Goal: Information Seeking & Learning: Check status

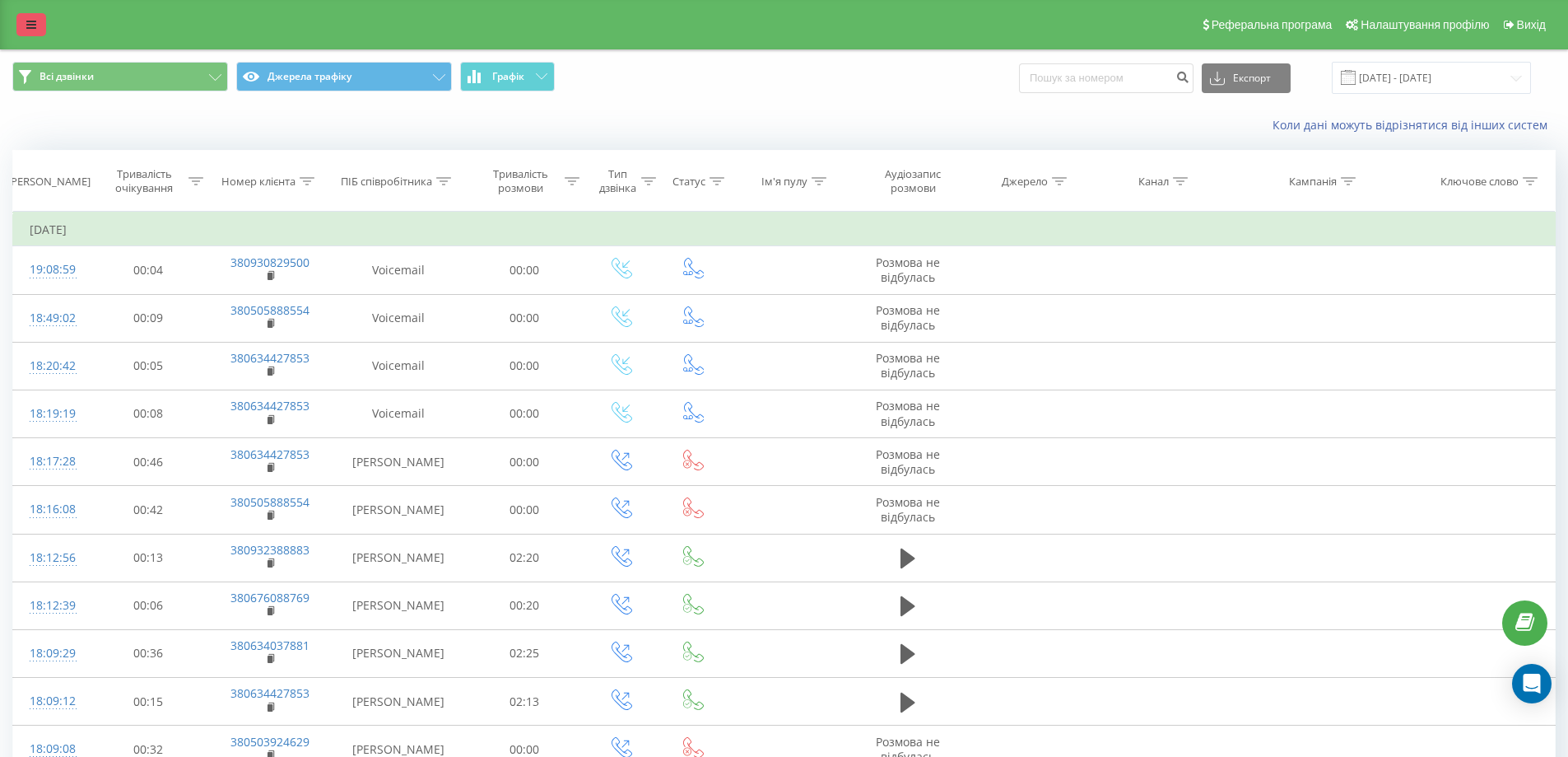
click at [32, 33] on link at bounding box center [31, 25] width 29 height 23
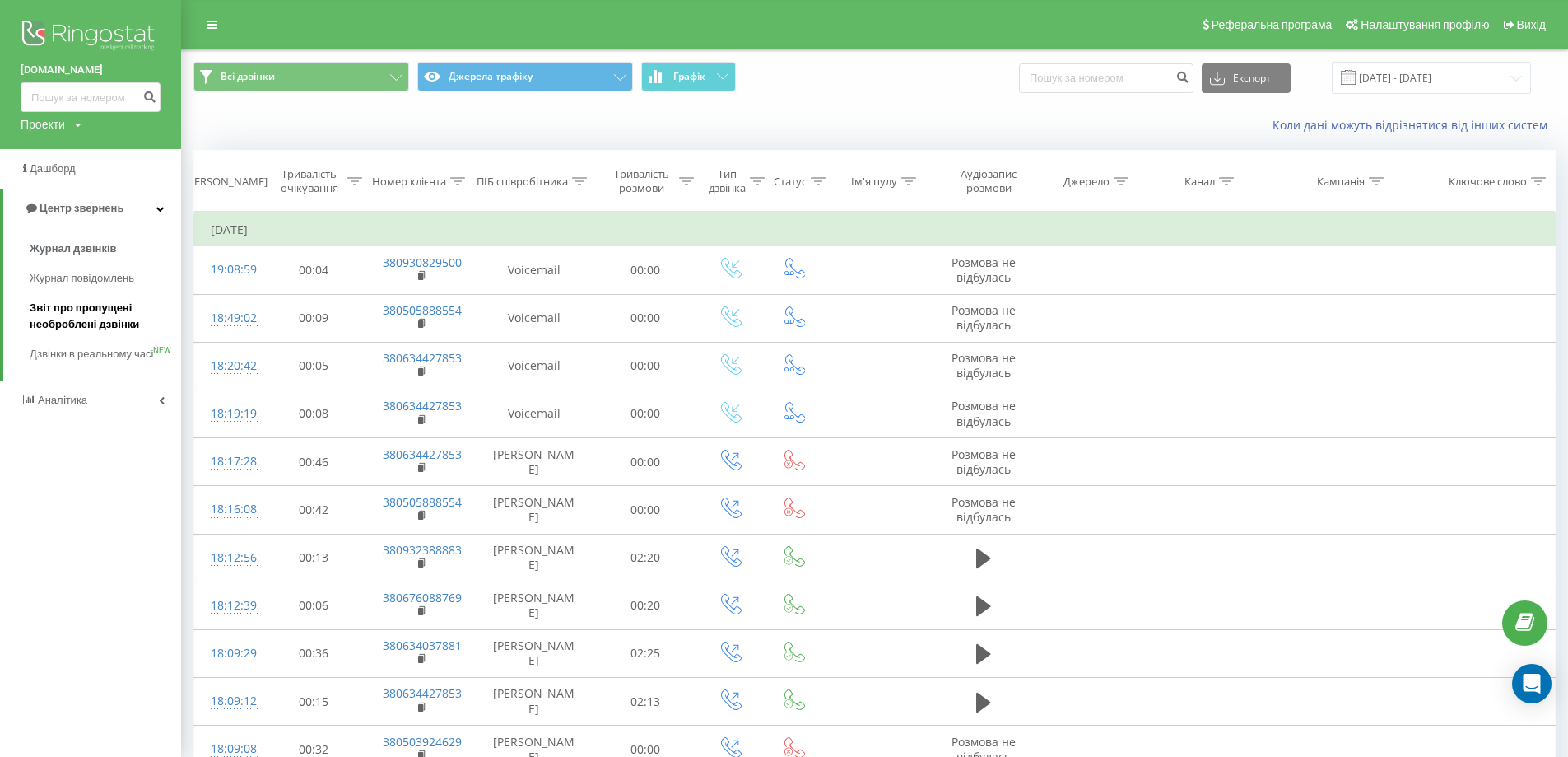
click at [97, 320] on span "Звіт про пропущені необроблені дзвінки" at bounding box center [100, 316] width 143 height 33
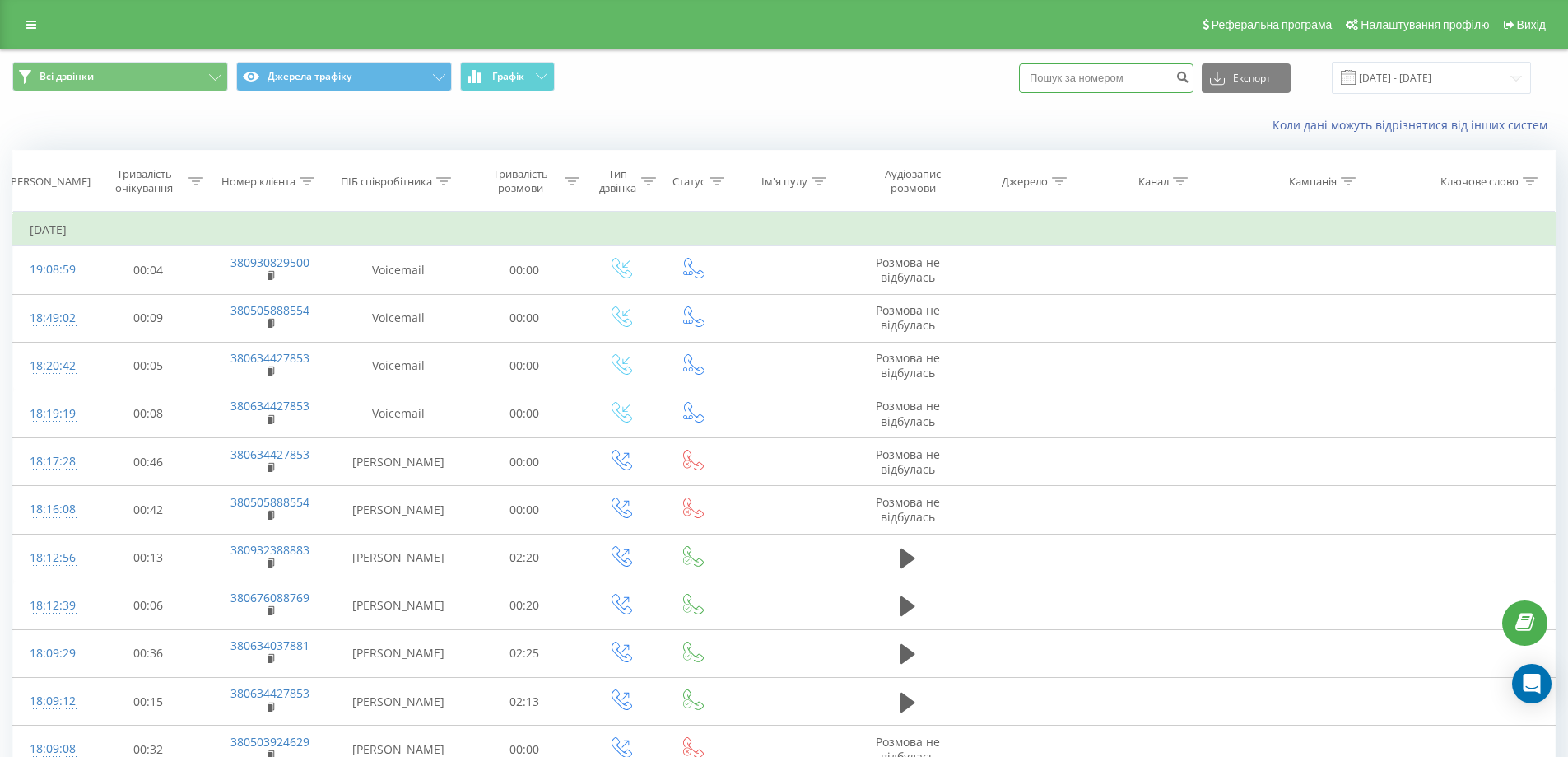
paste input "380984424414"
type input "380984424414"
click at [1190, 80] on icon "submit" at bounding box center [1182, 75] width 14 height 10
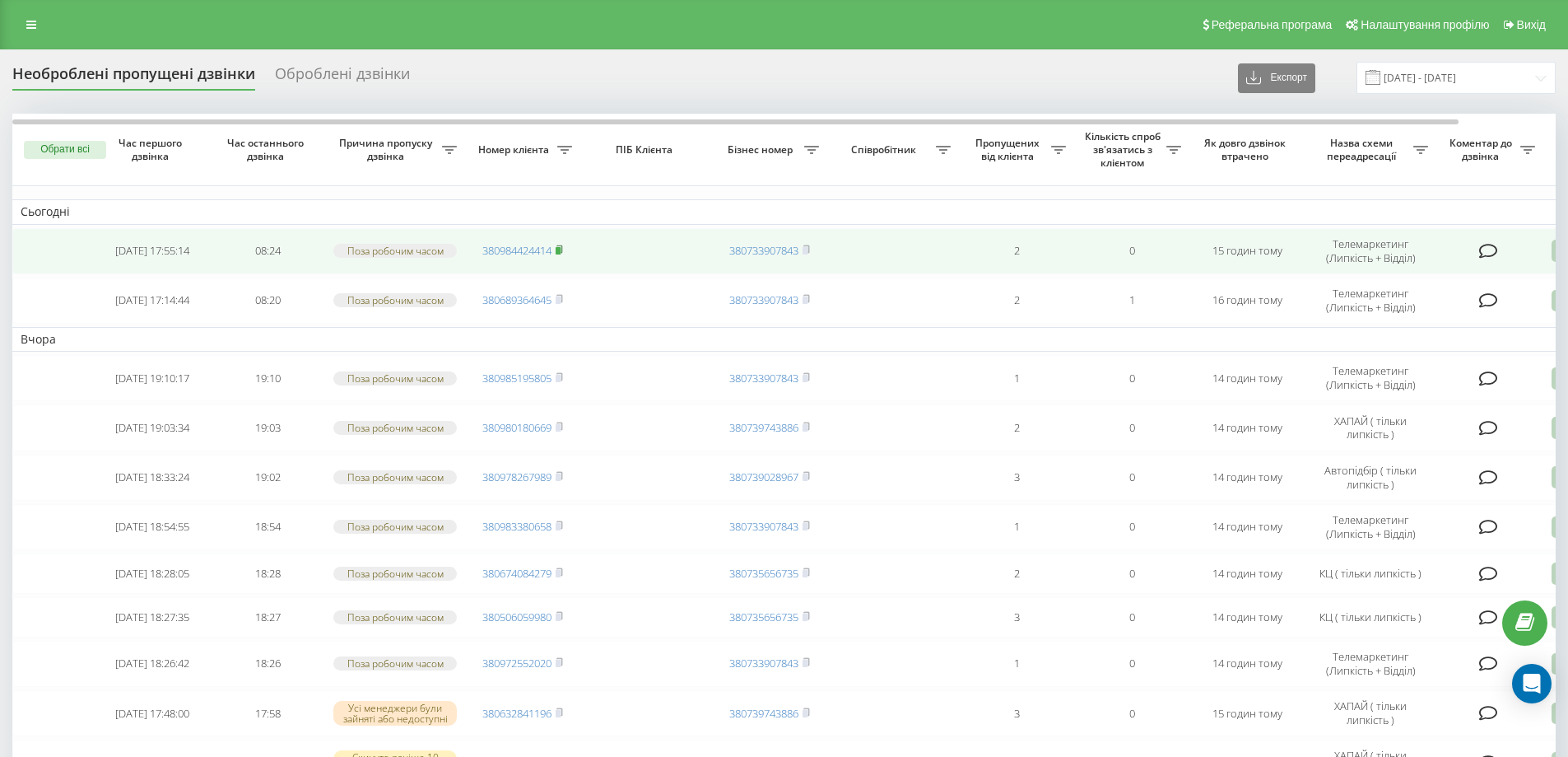
click at [559, 251] on rect at bounding box center [558, 251] width 5 height 8
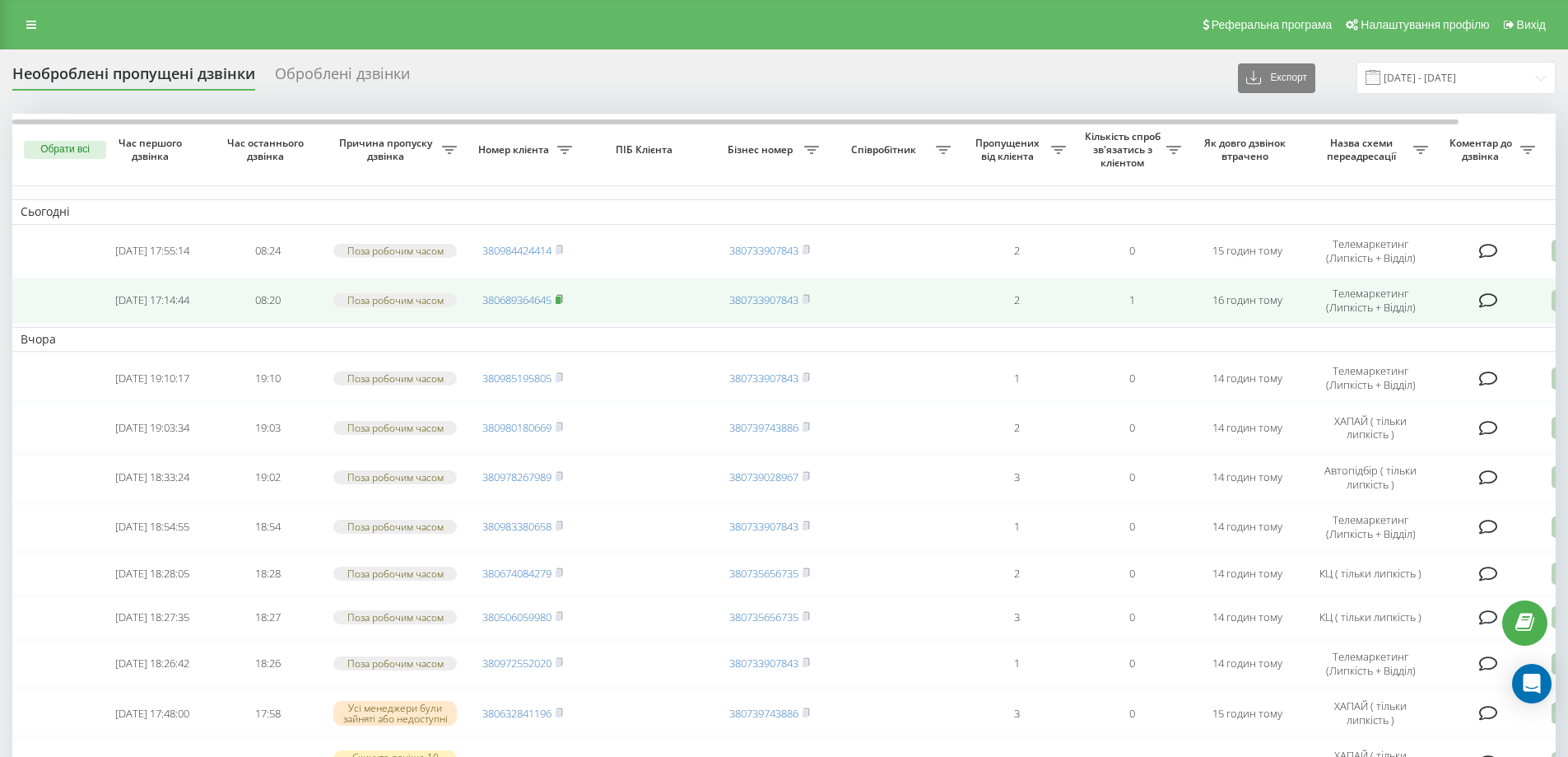
click at [561, 299] on rect at bounding box center [558, 300] width 5 height 8
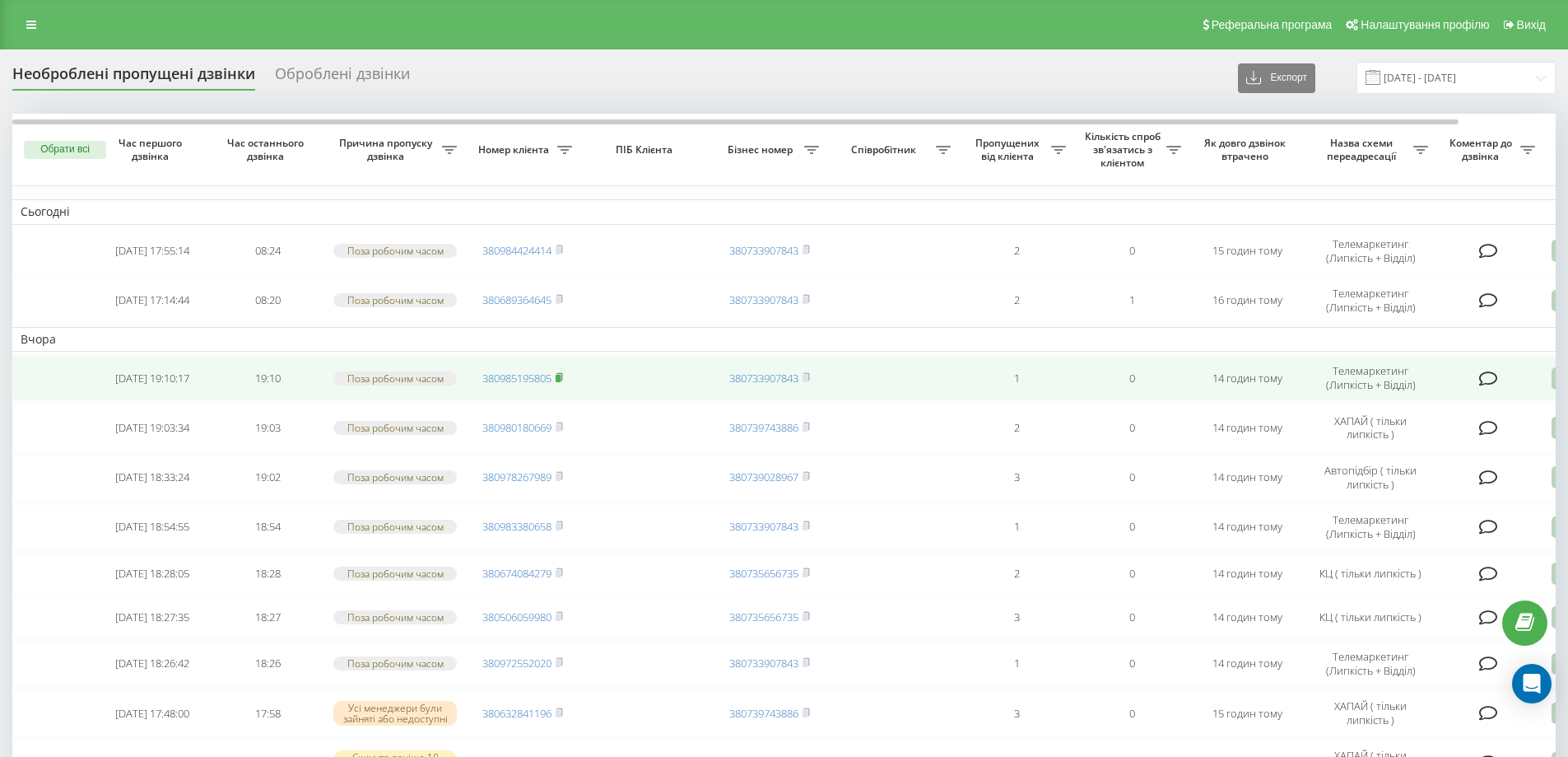
click at [561, 376] on rect at bounding box center [558, 378] width 5 height 8
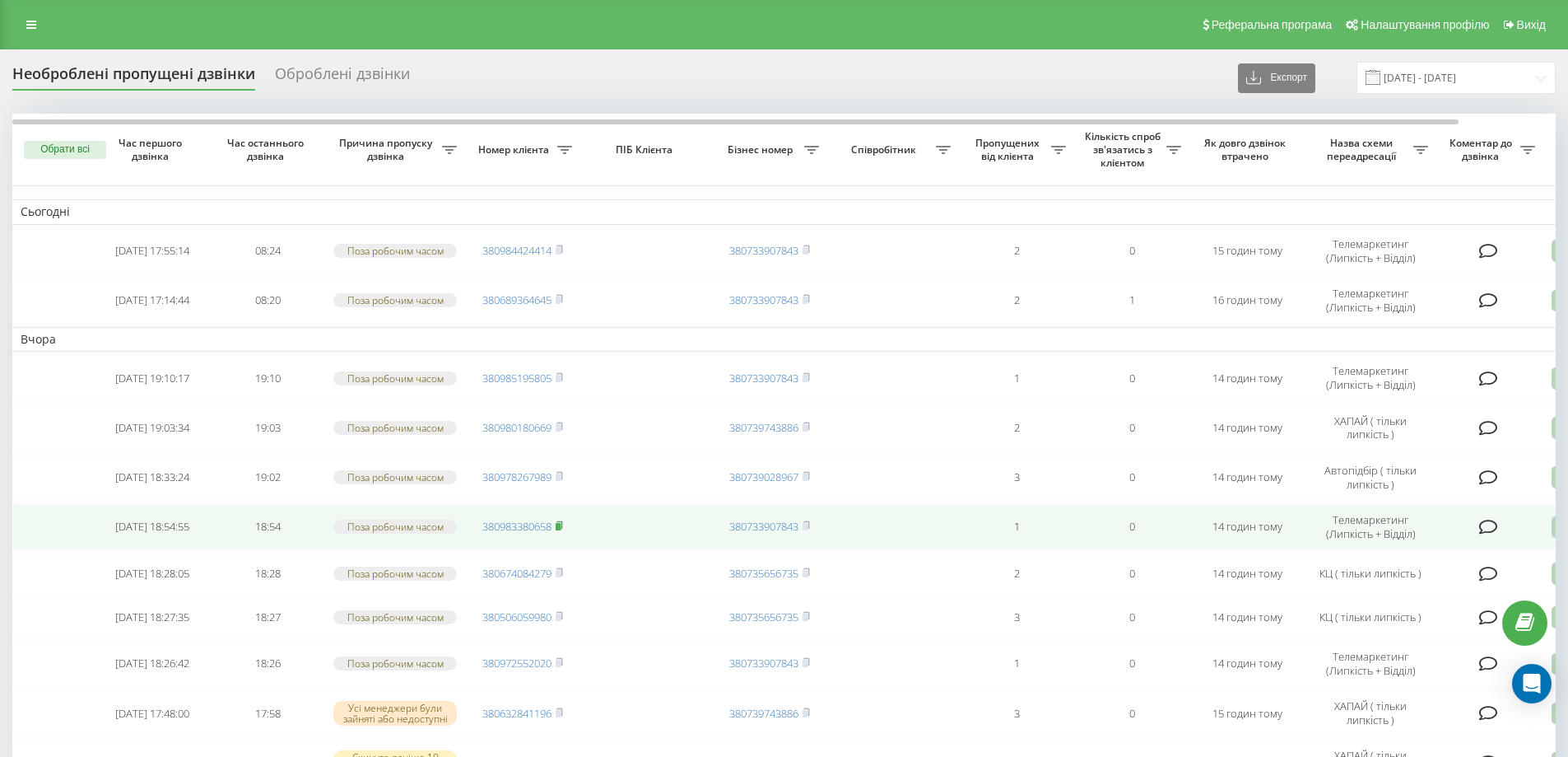
click at [561, 525] on rect at bounding box center [558, 527] width 5 height 8
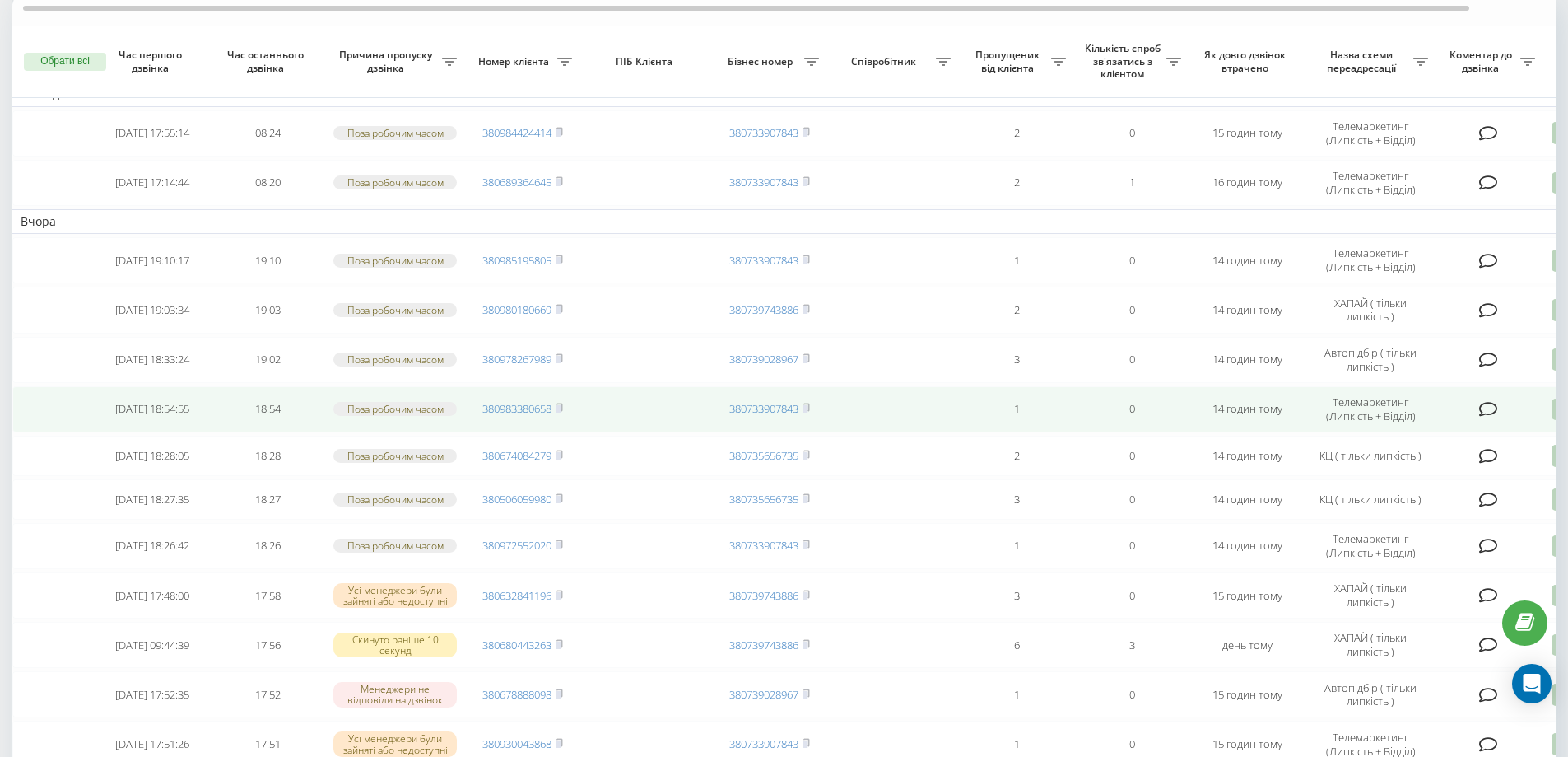
scroll to position [171, 0]
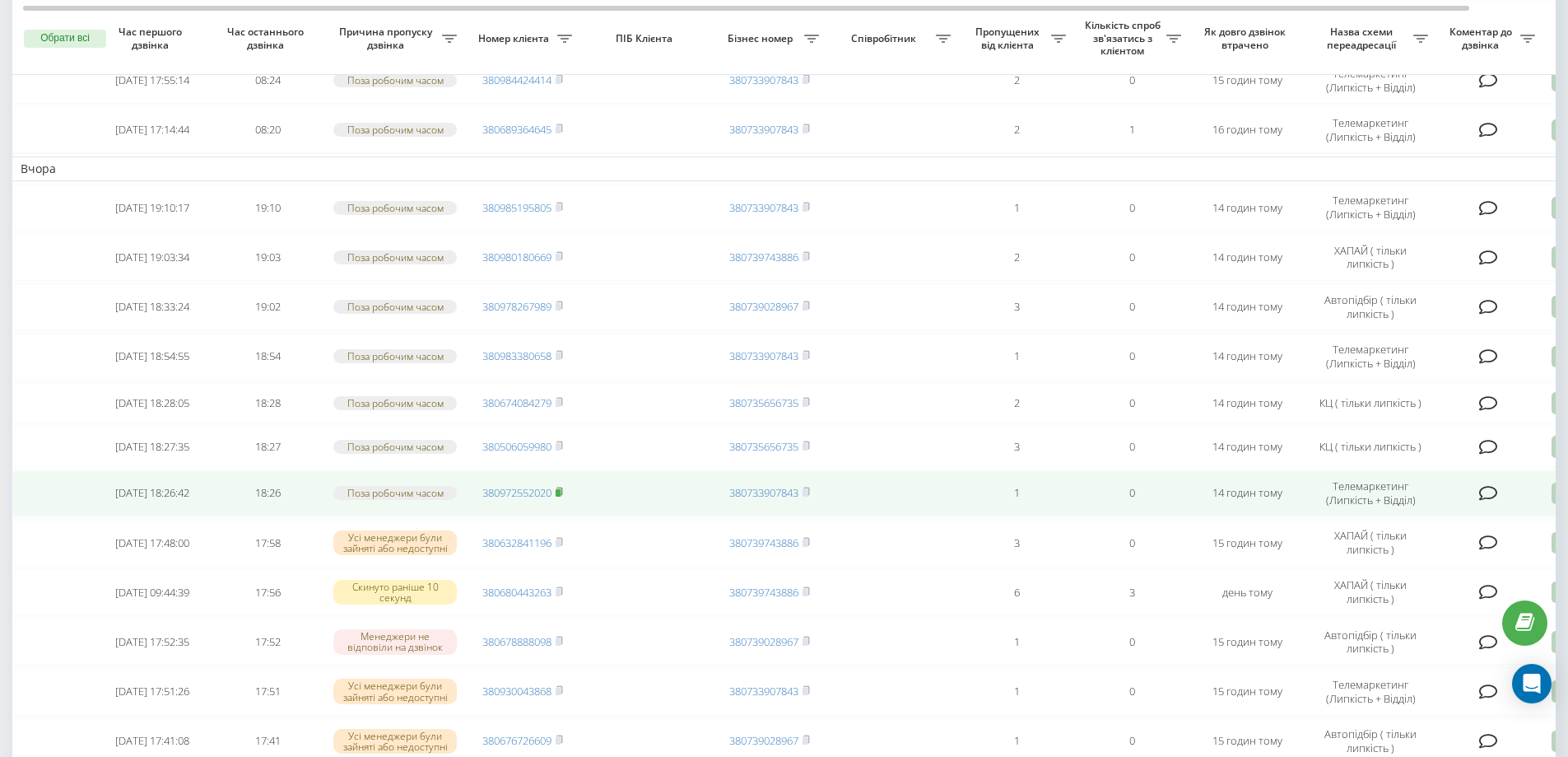
click at [561, 497] on rect at bounding box center [558, 493] width 5 height 8
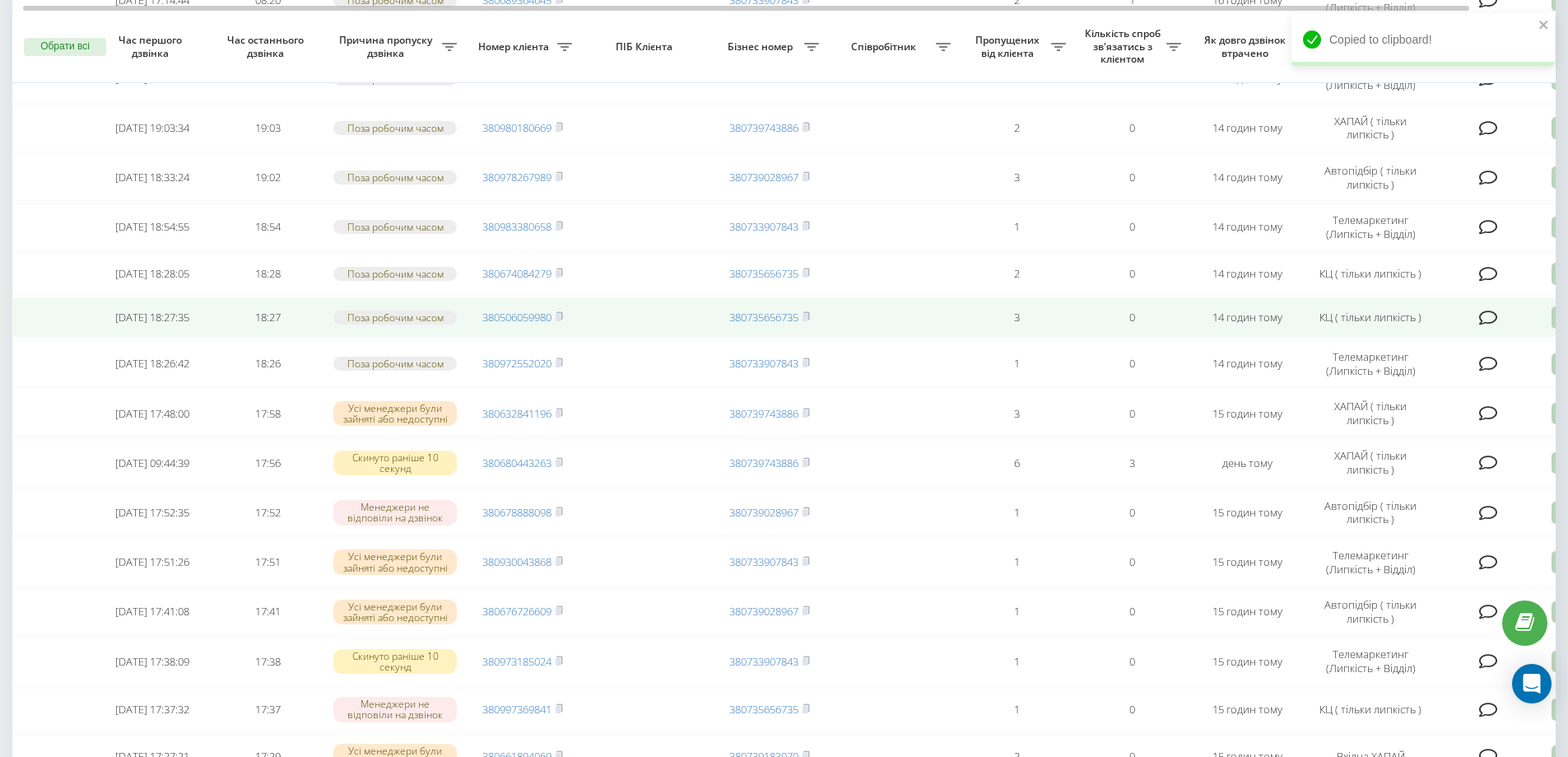
scroll to position [308, 0]
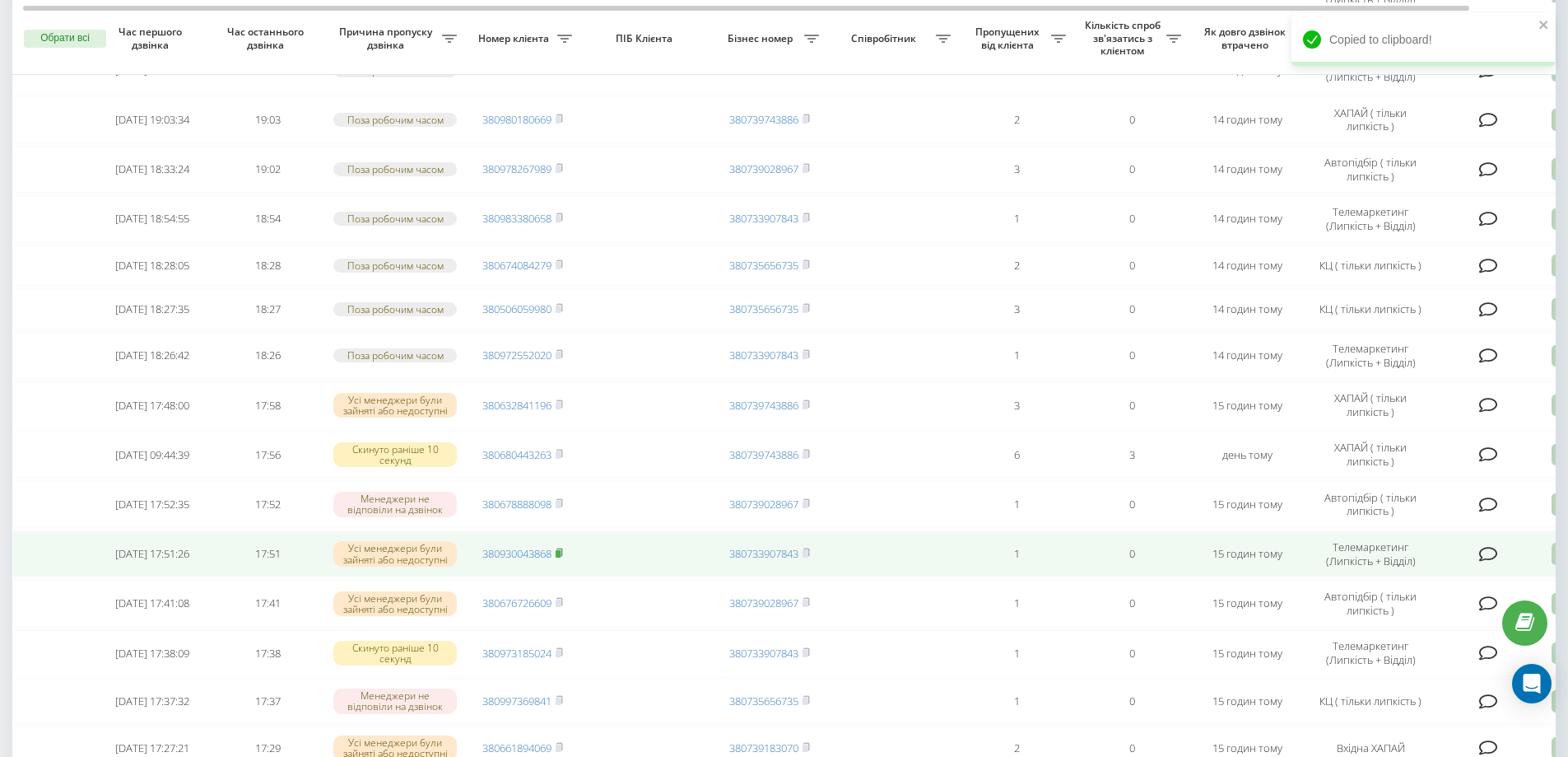
click at [561, 558] on rect at bounding box center [558, 554] width 5 height 8
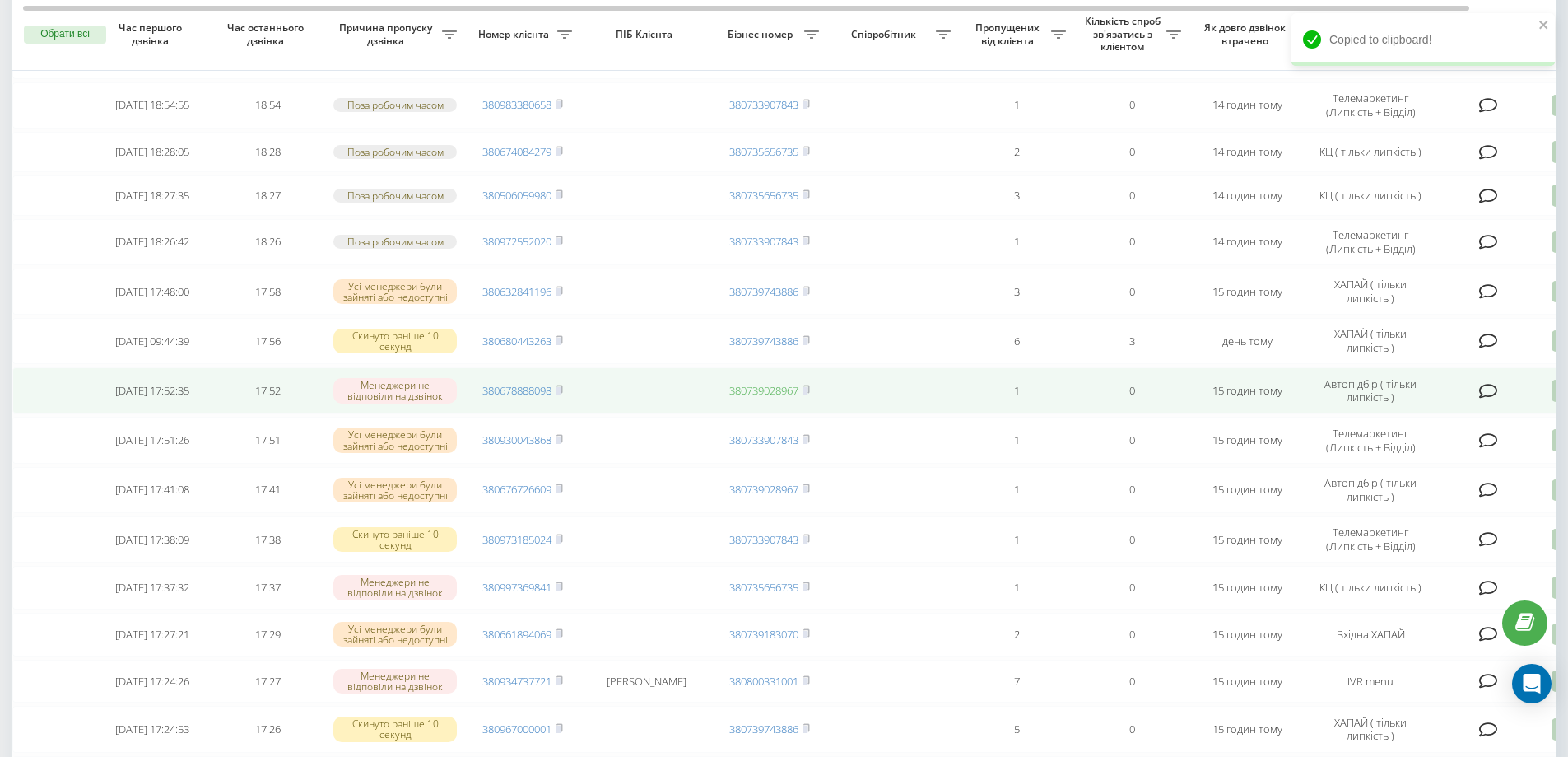
scroll to position [427, 0]
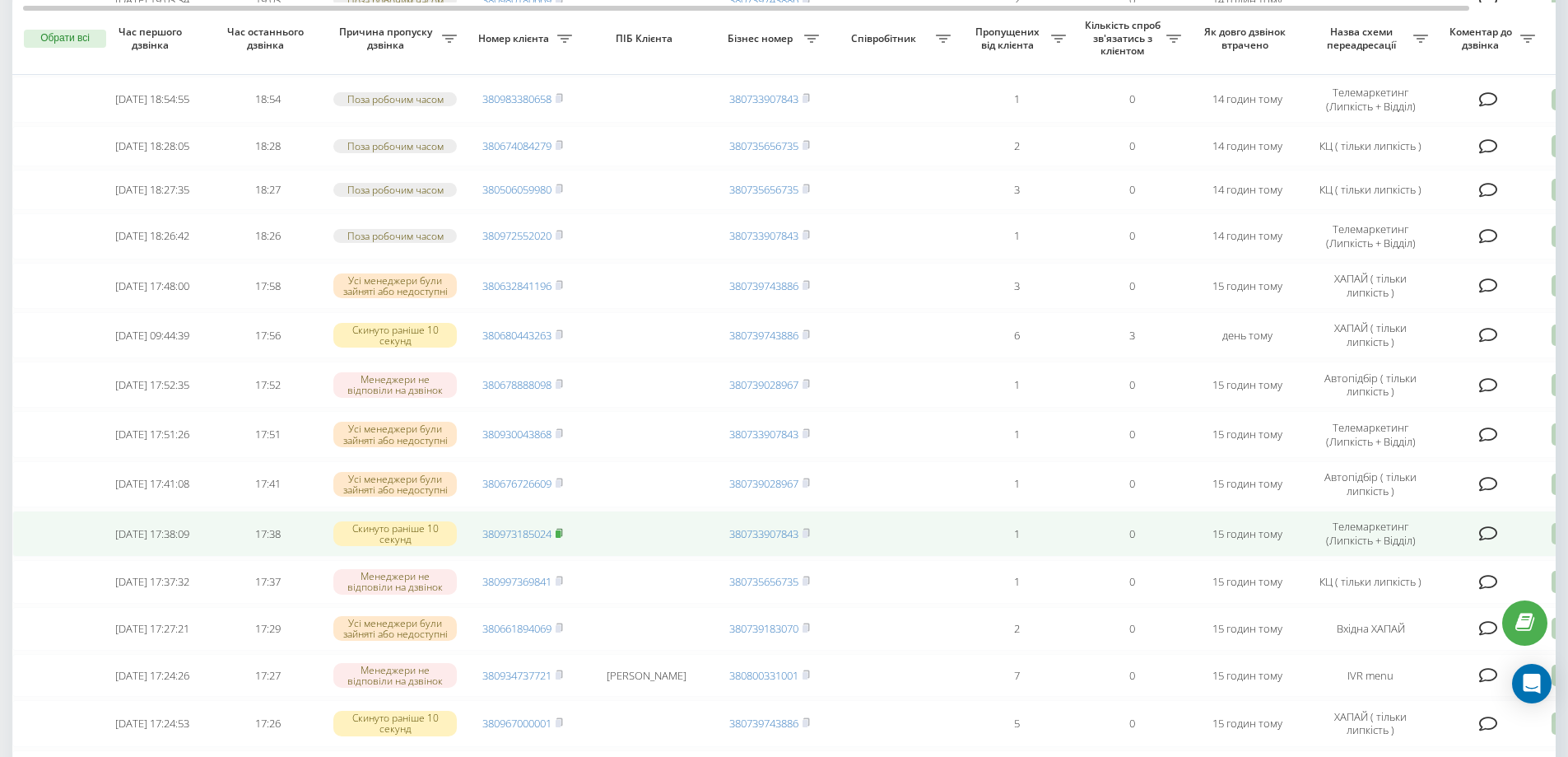
click at [558, 538] on icon at bounding box center [560, 533] width 8 height 10
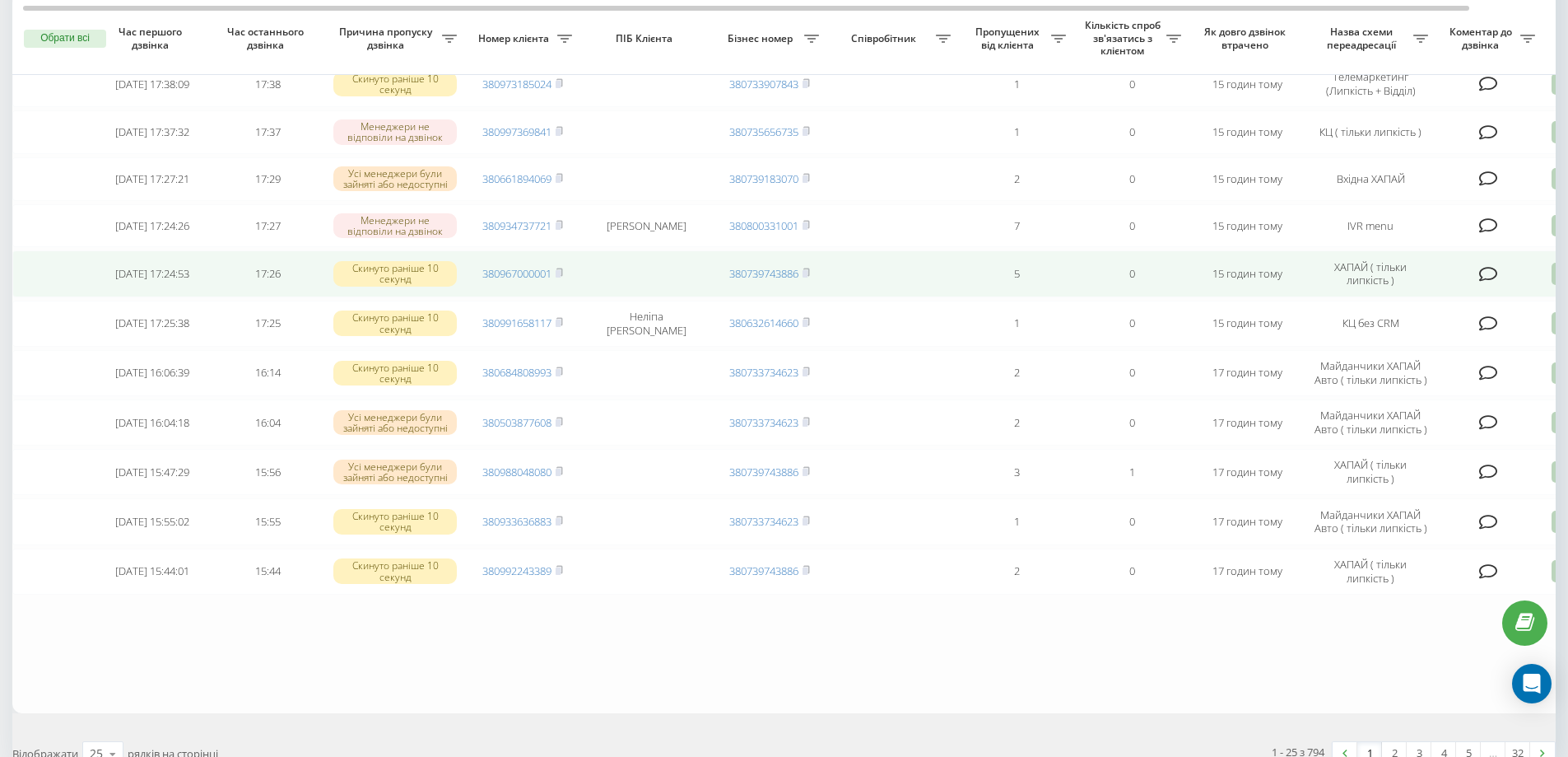
scroll to position [996, 0]
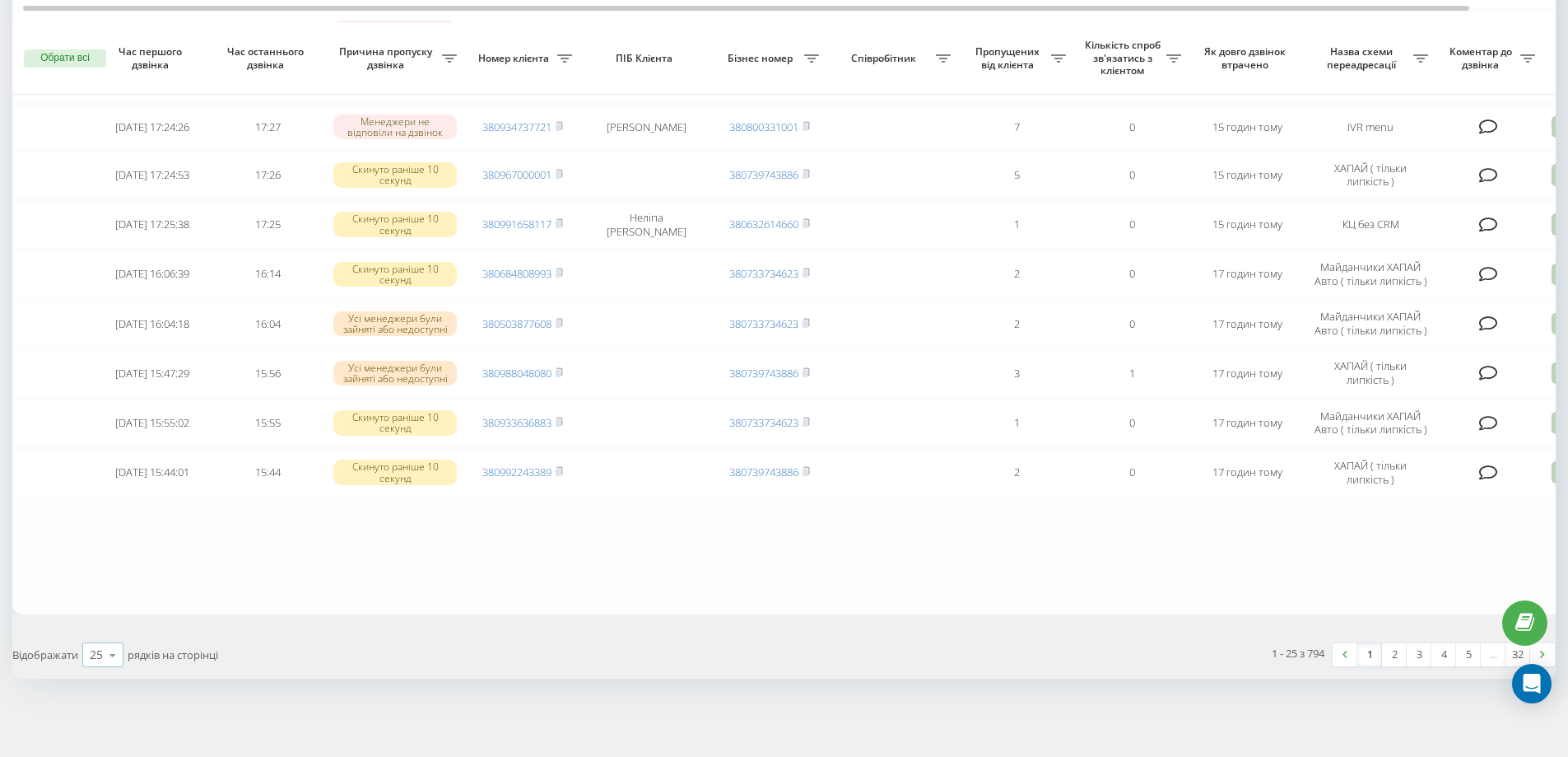
click at [113, 653] on icon at bounding box center [112, 655] width 24 height 32
click at [109, 629] on span "100" at bounding box center [99, 631] width 20 height 16
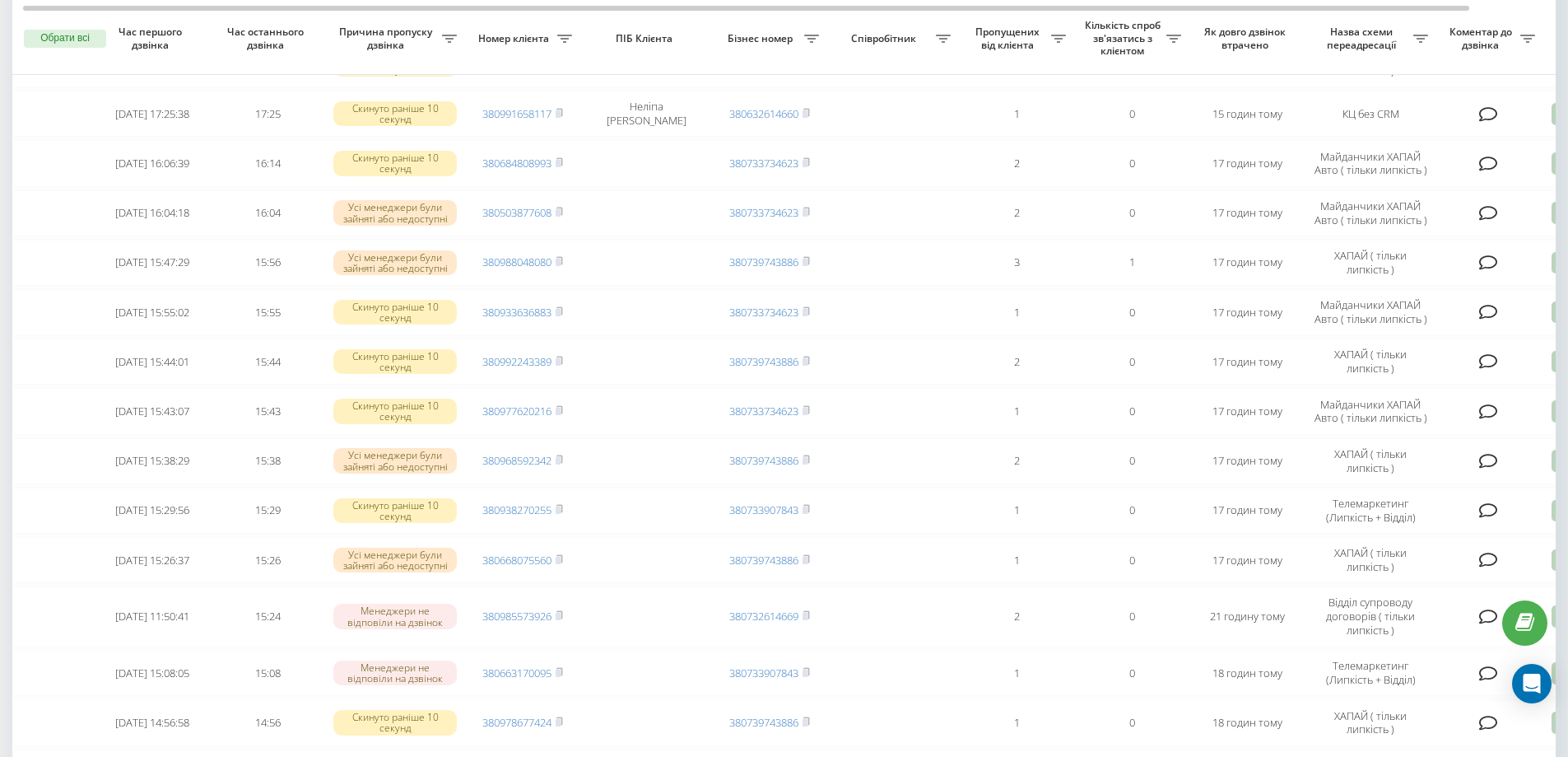
scroll to position [991, 0]
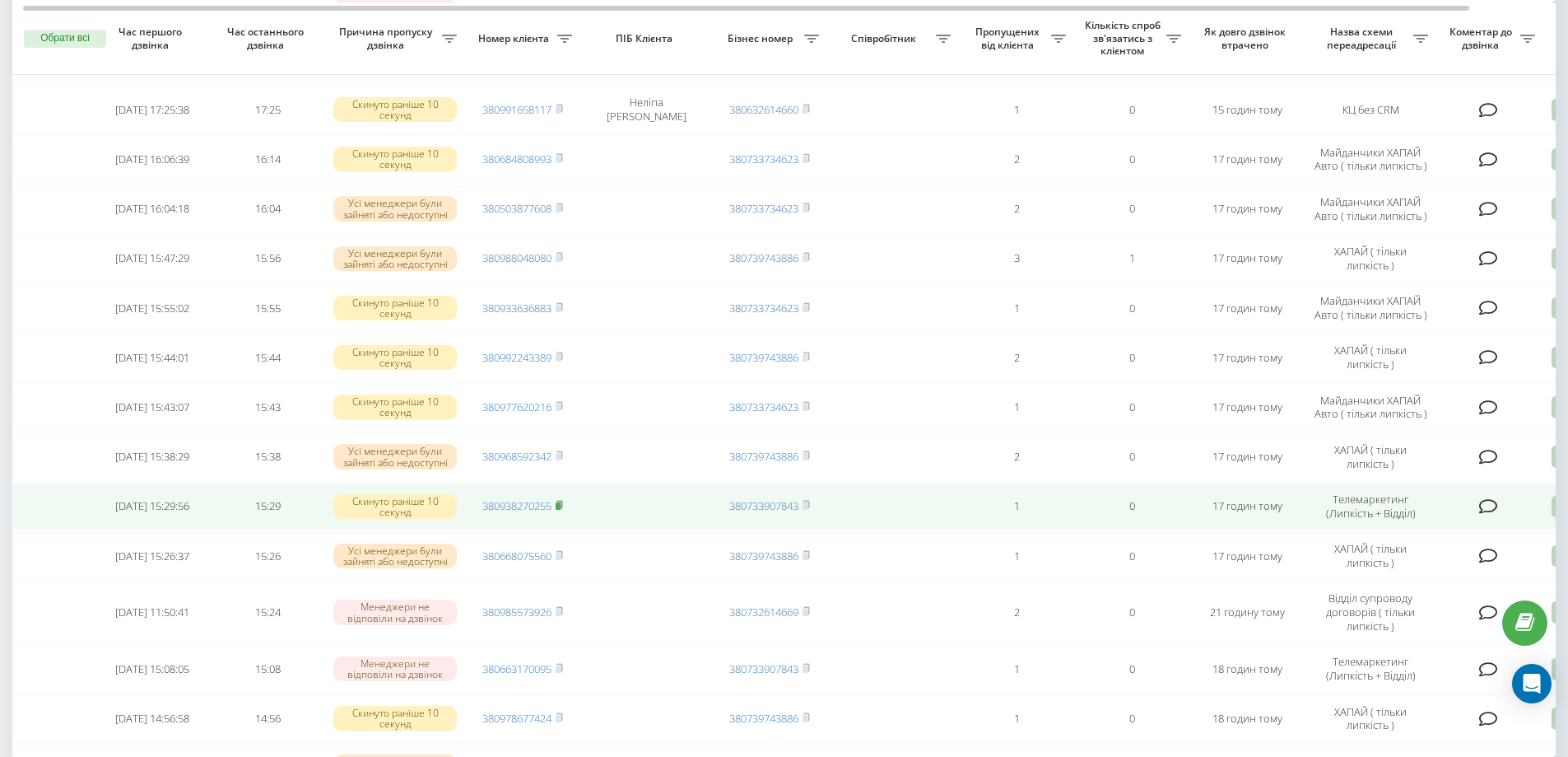
click at [563, 510] on icon at bounding box center [560, 504] width 8 height 10
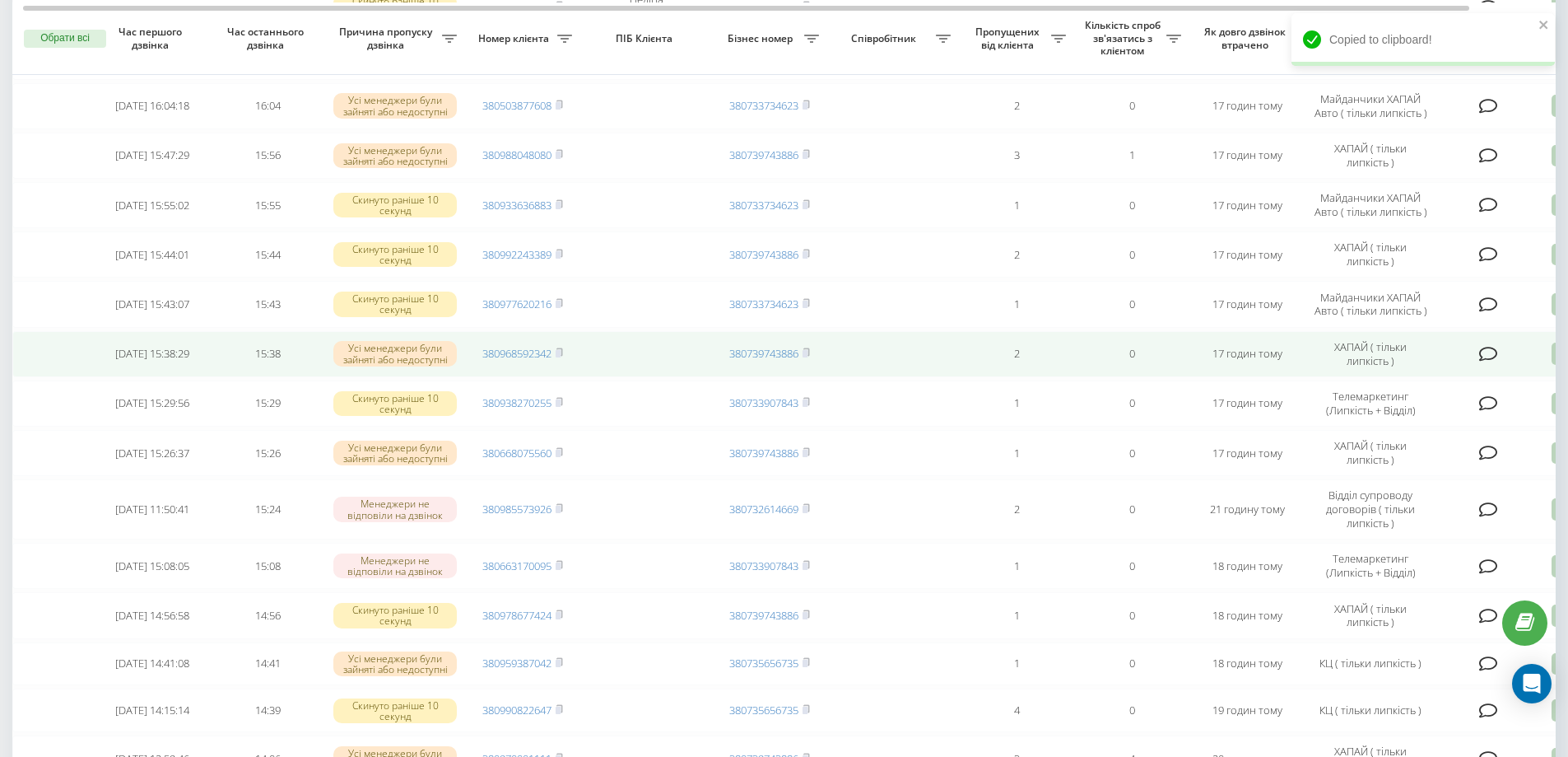
scroll to position [1123, 0]
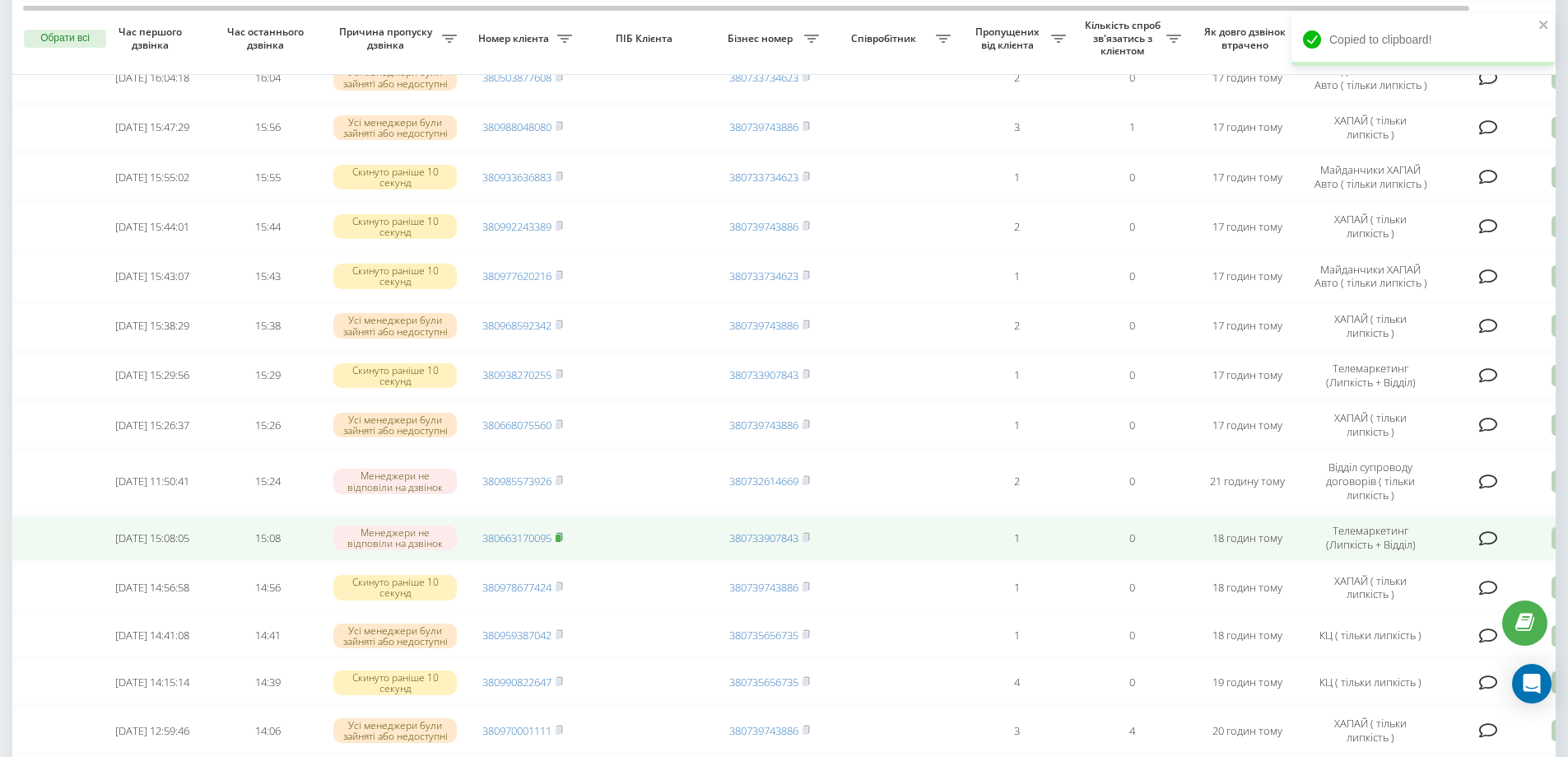
click at [563, 541] on icon at bounding box center [560, 537] width 8 height 10
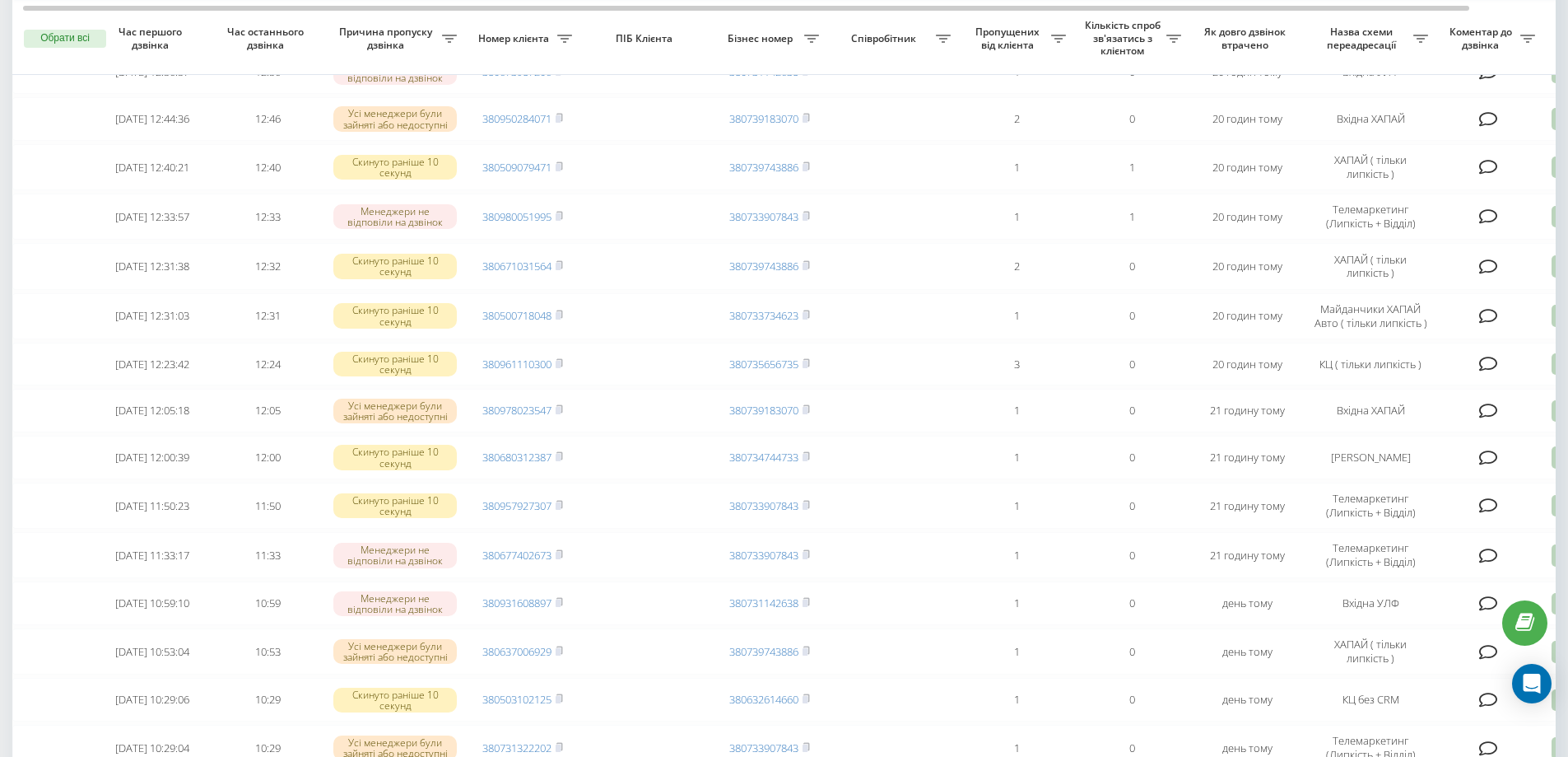
scroll to position [2169, 0]
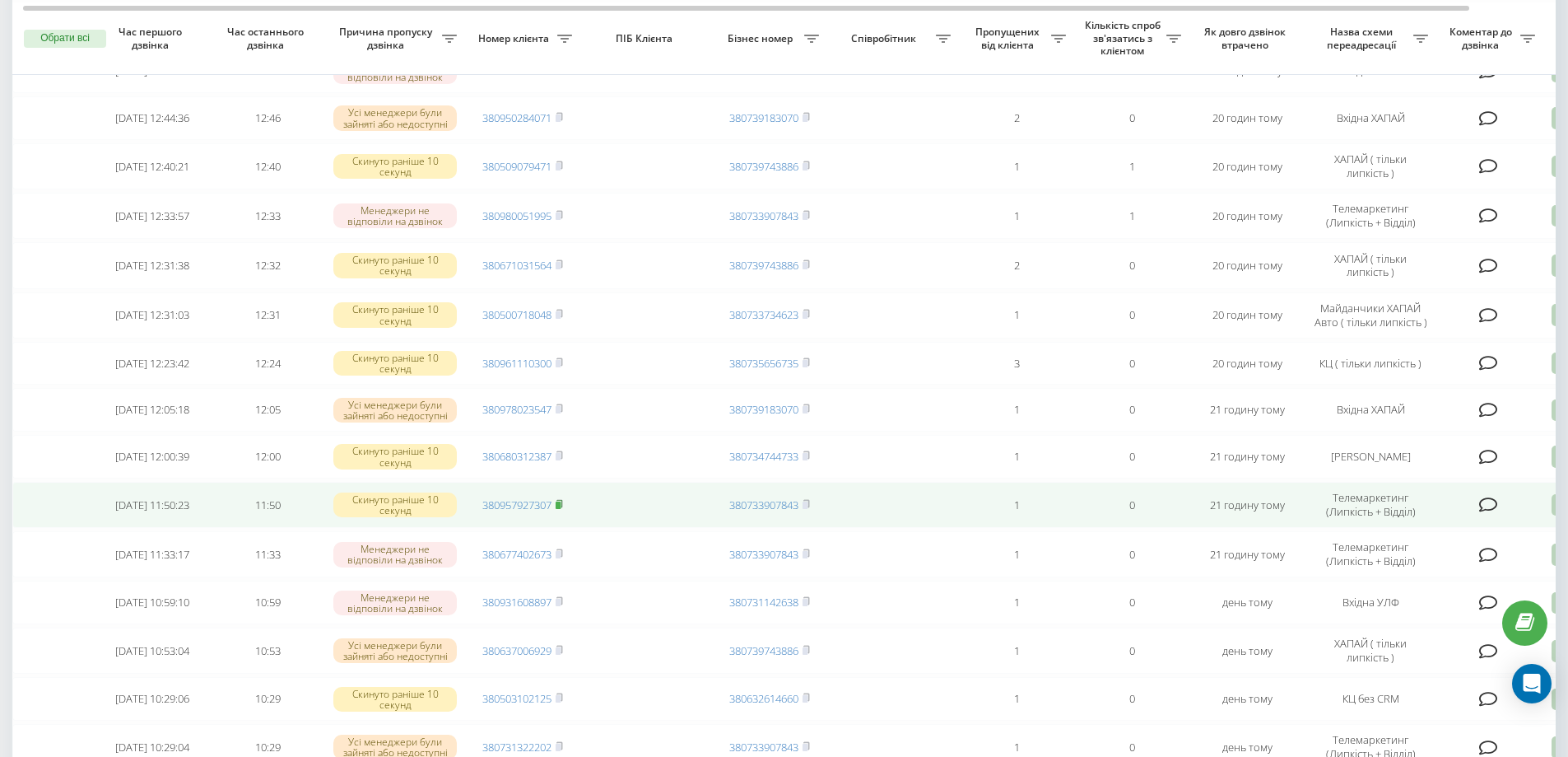
click at [563, 509] on icon at bounding box center [560, 504] width 8 height 10
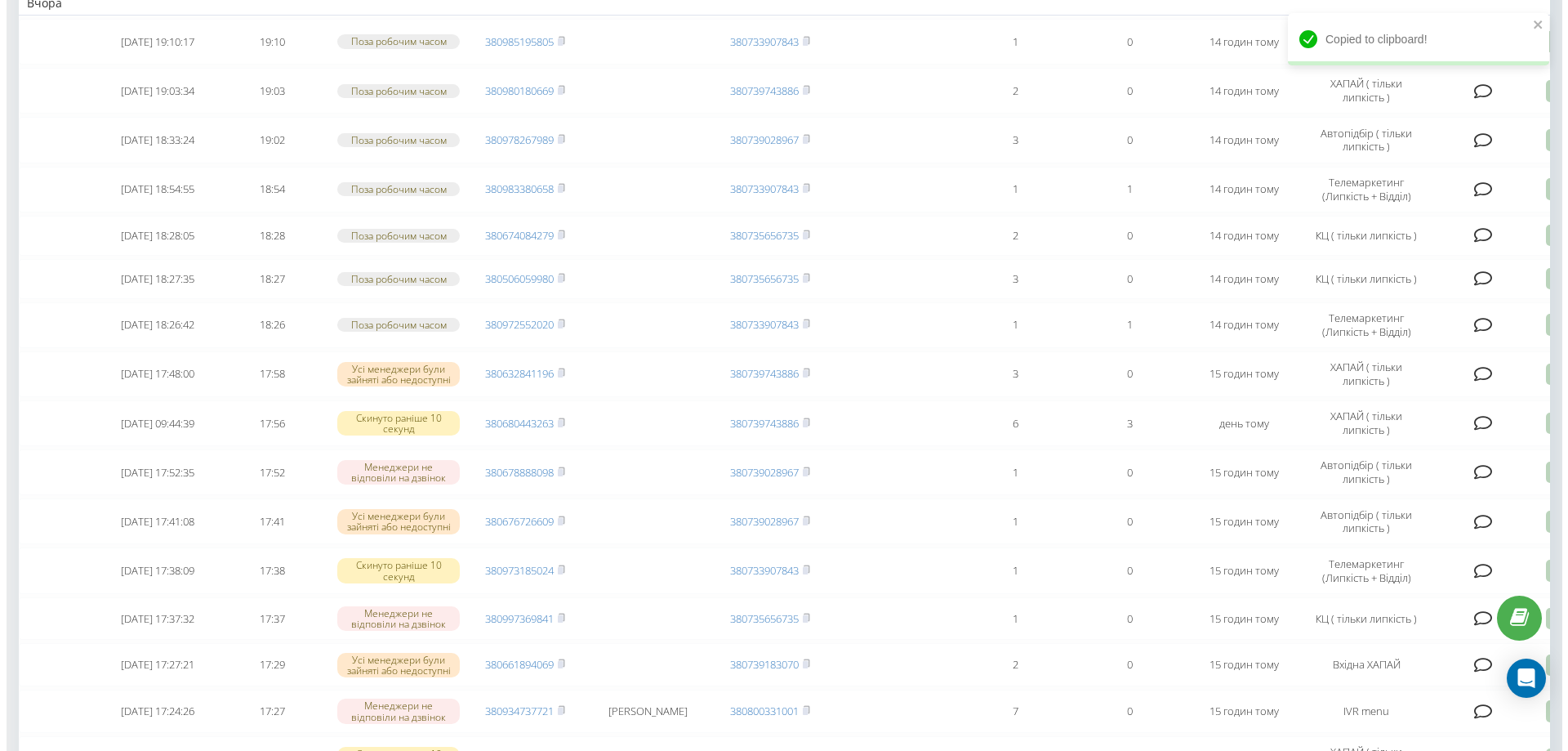
scroll to position [0, 0]
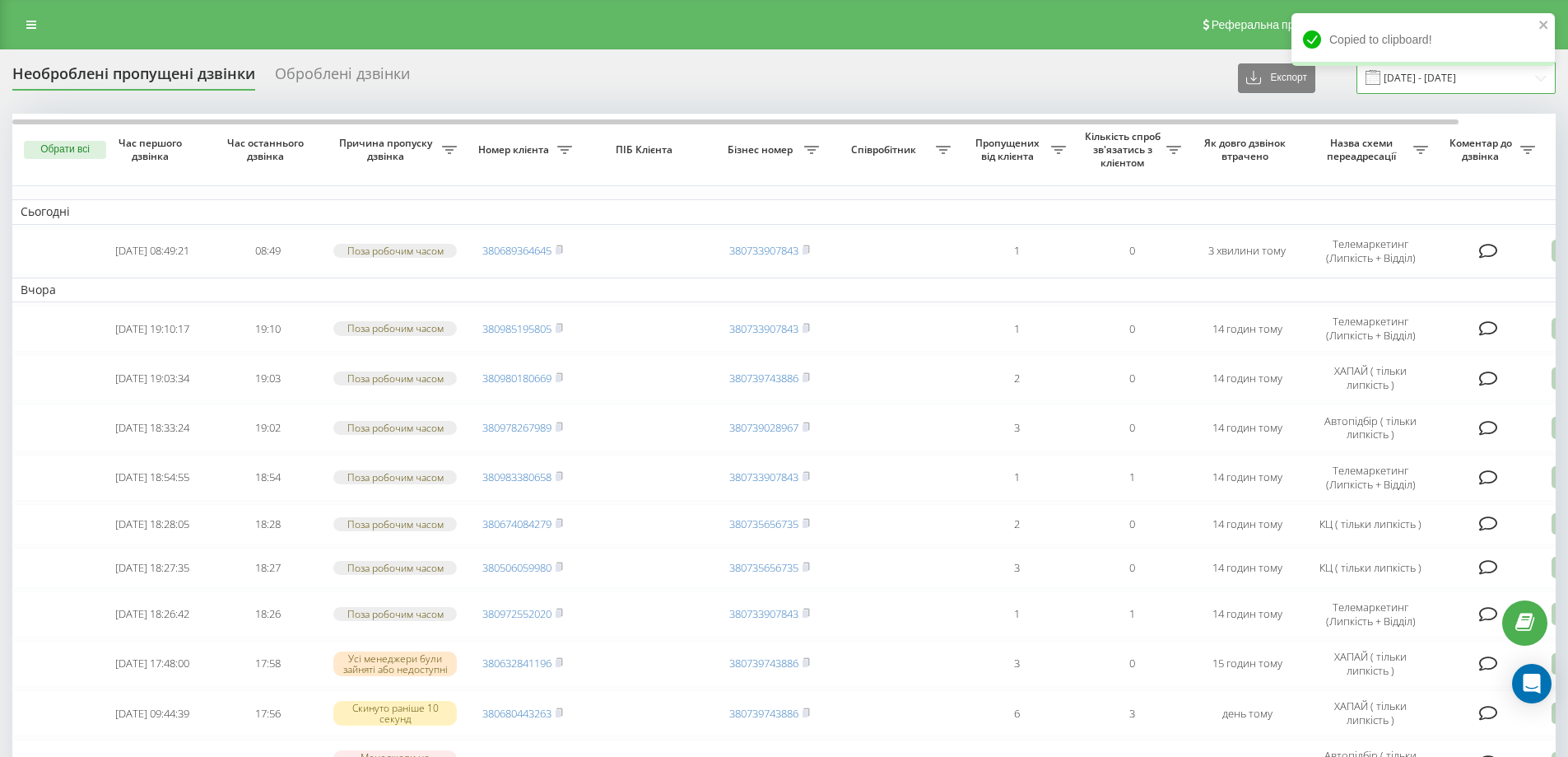
click at [1479, 77] on input "23.08.2025 - 23.09.2025" at bounding box center [1456, 77] width 199 height 32
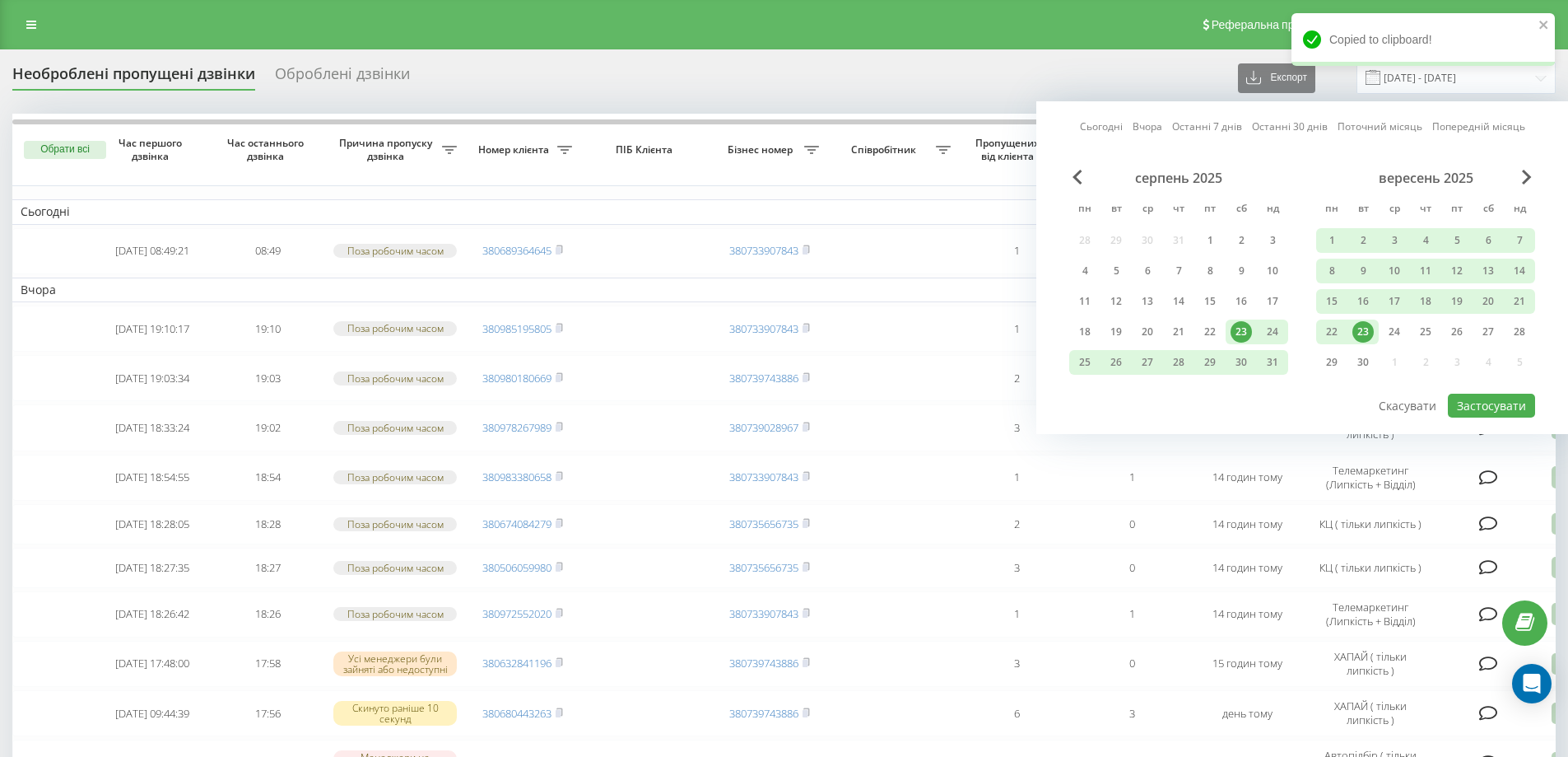
click at [1360, 334] on div "23" at bounding box center [1363, 332] width 21 height 21
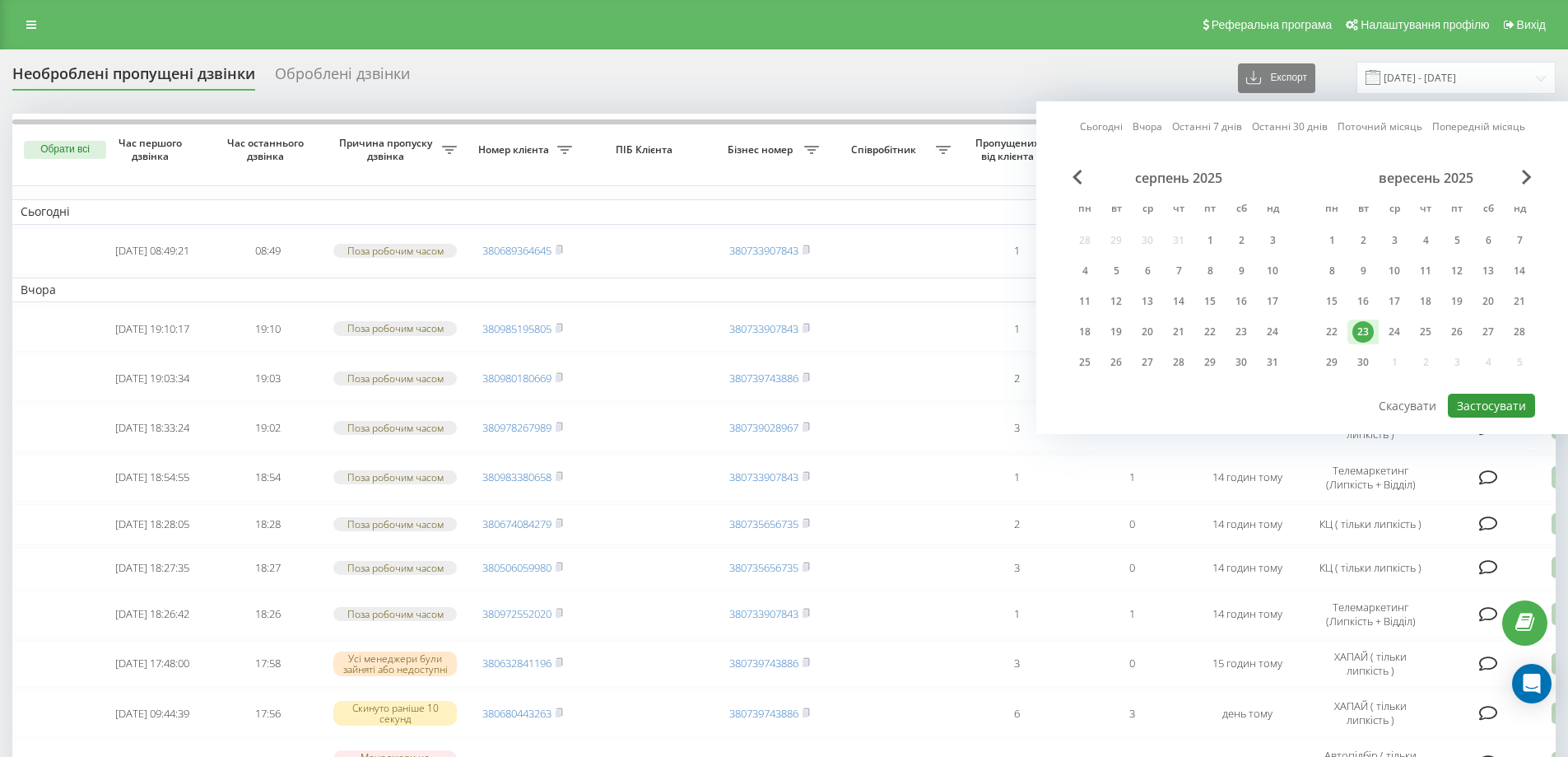
click at [1459, 405] on button "Застосувати" at bounding box center [1491, 406] width 87 height 23
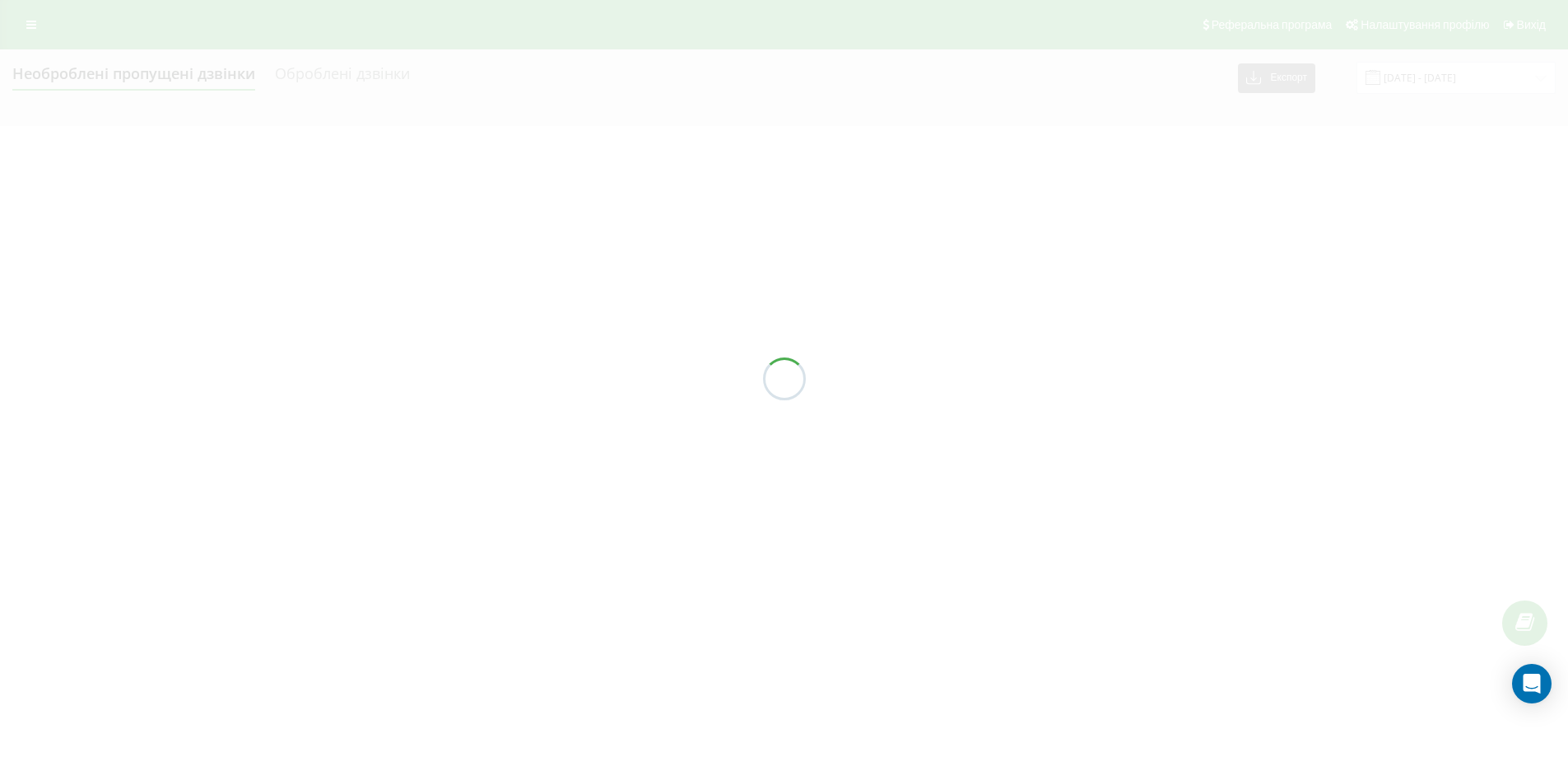
type input "23.09.2025 - 23.09.2025"
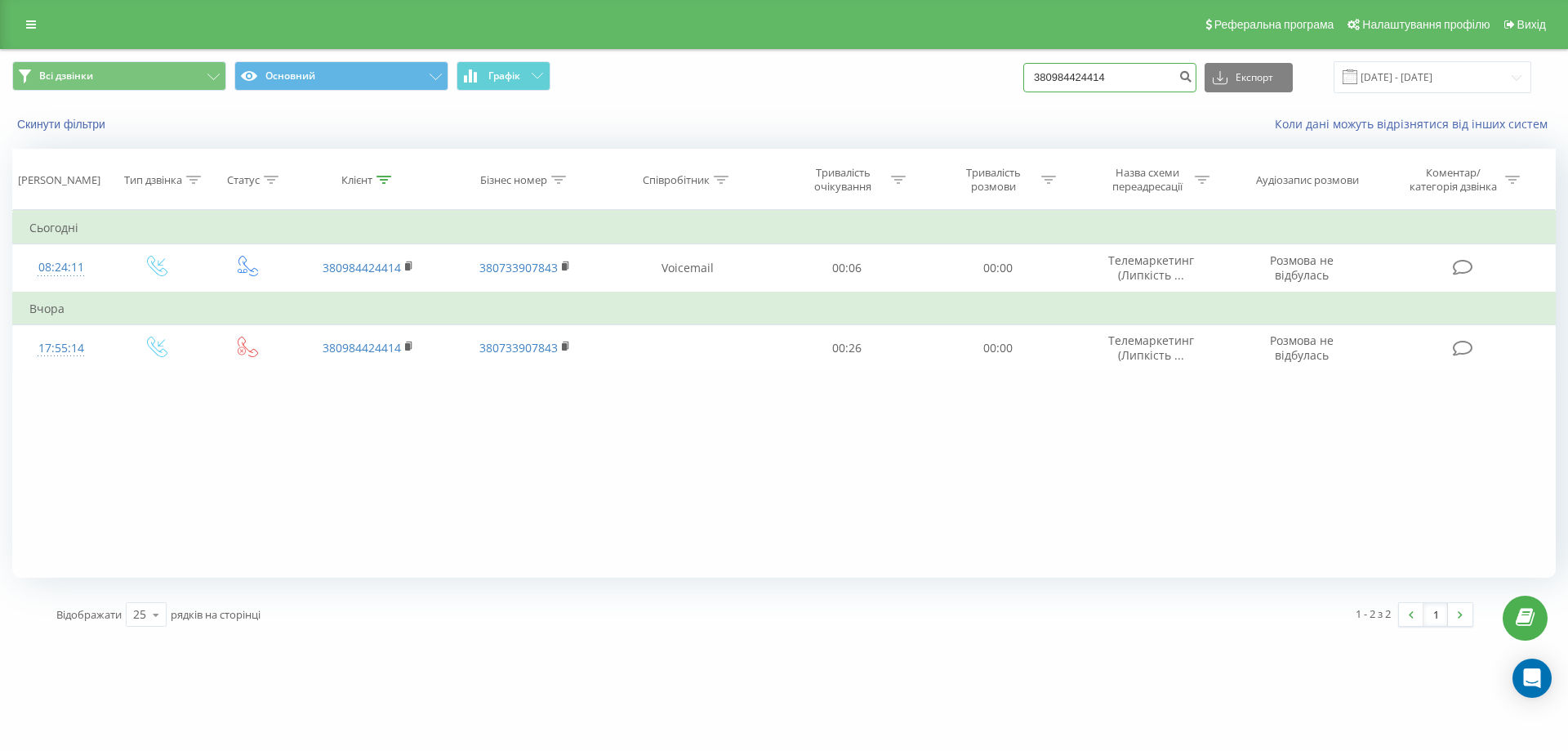
drag, startPoint x: 1154, startPoint y: 72, endPoint x: 932, endPoint y: 78, distance: 222.1
click at [932, 78] on div "Всі дзвінки Основний Графік 380984424414 Експорт .csv .xls .xlsx [DATE] - [DATE]" at bounding box center [784, 76] width 1543 height 32
paste input "380689364645"
type input "380689364645"
click at [1192, 79] on icon "submit" at bounding box center [1185, 75] width 14 height 10
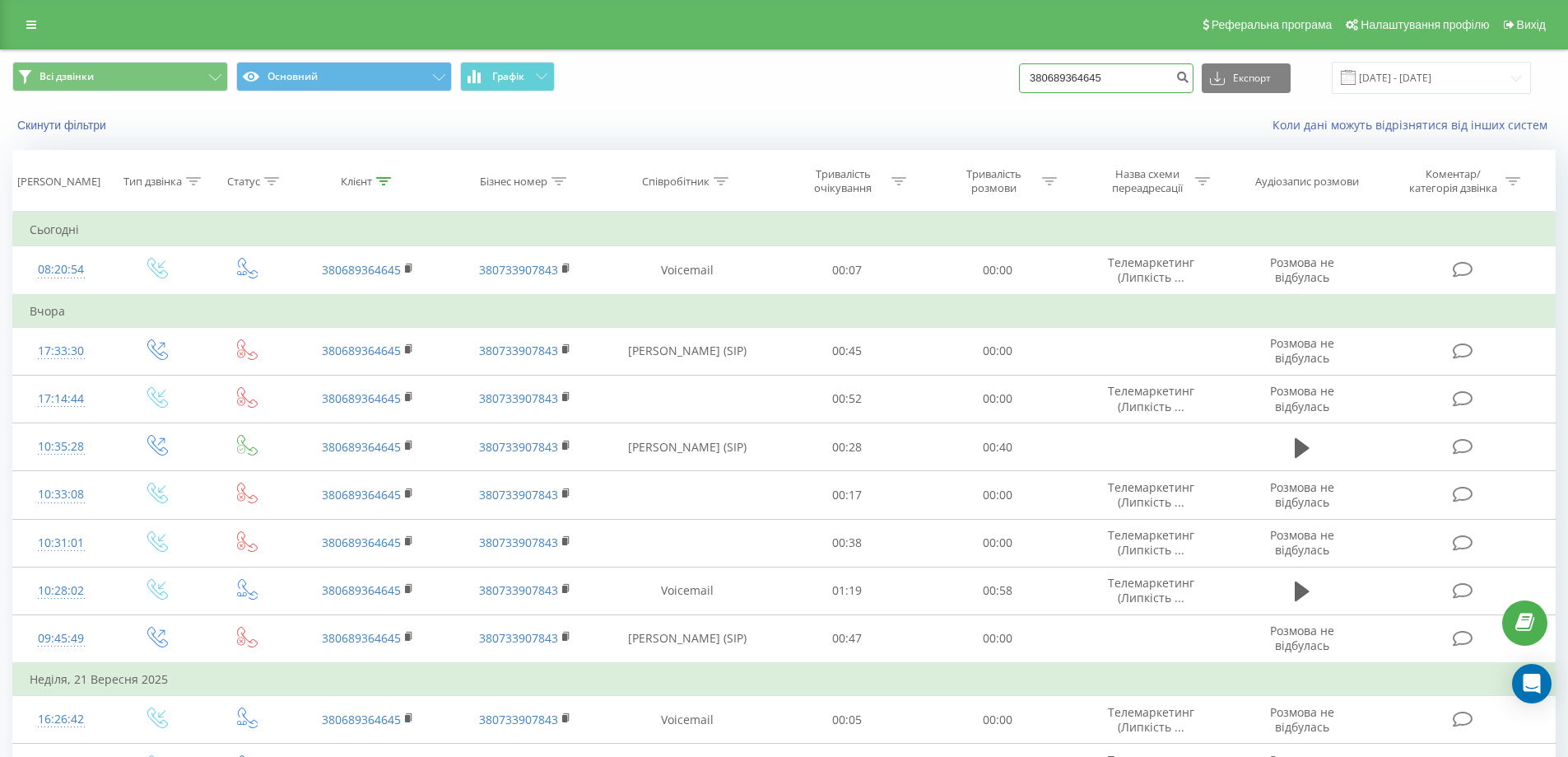
drag, startPoint x: 1141, startPoint y: 85, endPoint x: 964, endPoint y: 101, distance: 177.7
click at [964, 101] on div "Всі дзвінки Основний Графік 380689364645 Експорт .csv .xls .xlsx 23.06.2025 - 2…" at bounding box center [784, 77] width 1566 height 56
paste input "380689364645"
type input "380689364645"
click at [1190, 77] on icon "submit" at bounding box center [1182, 75] width 14 height 10
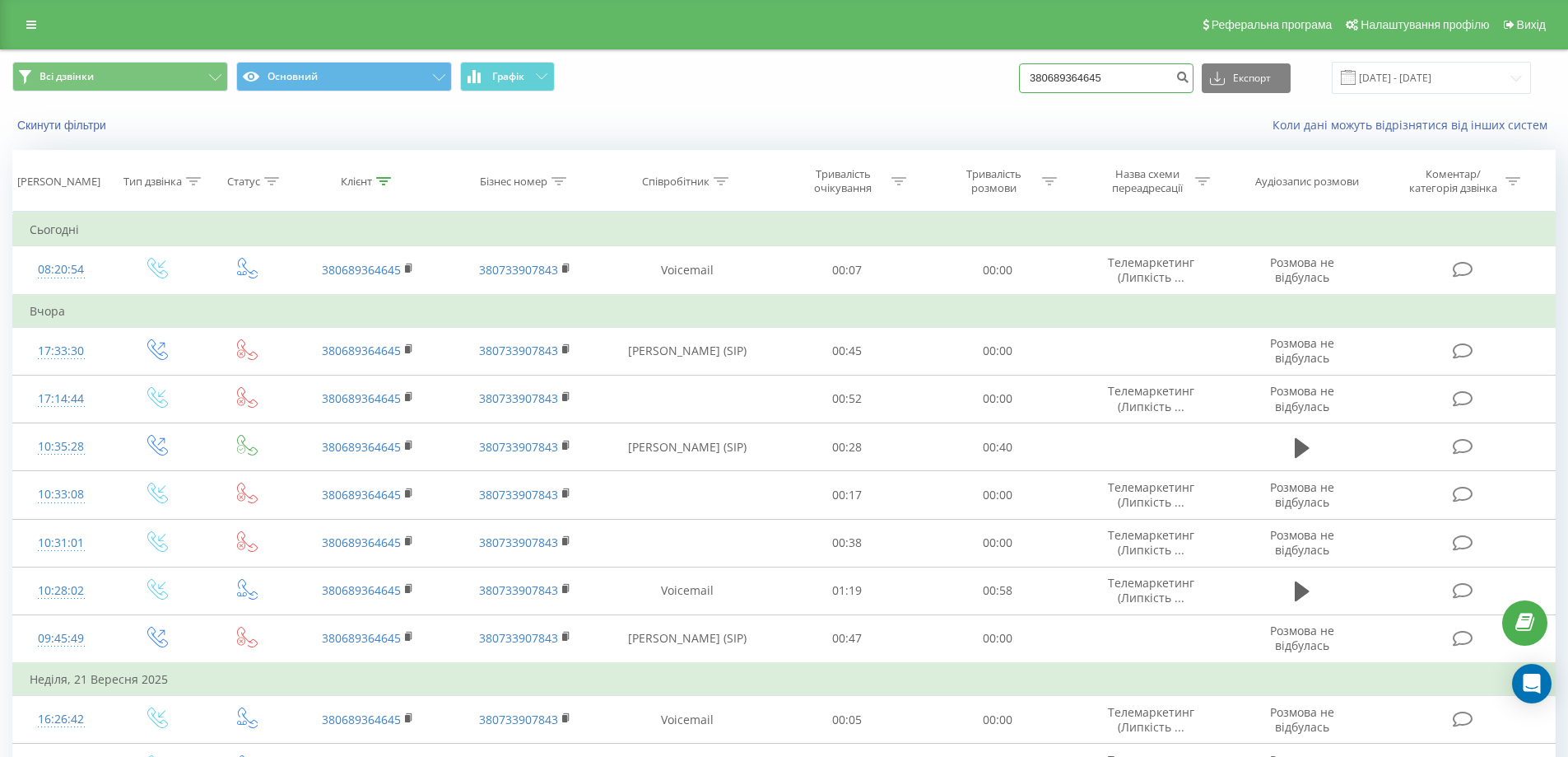
drag, startPoint x: 1153, startPoint y: 78, endPoint x: 939, endPoint y: 89, distance: 214.3
click at [939, 89] on div "Всі дзвінки Основний Графік 380689364645 Експорт .csv .xls .xlsx 23.06.2025 - 2…" at bounding box center [784, 77] width 1544 height 32
paste input "380985195805"
type input "380985195805"
click at [1190, 80] on icon "submit" at bounding box center [1182, 75] width 14 height 10
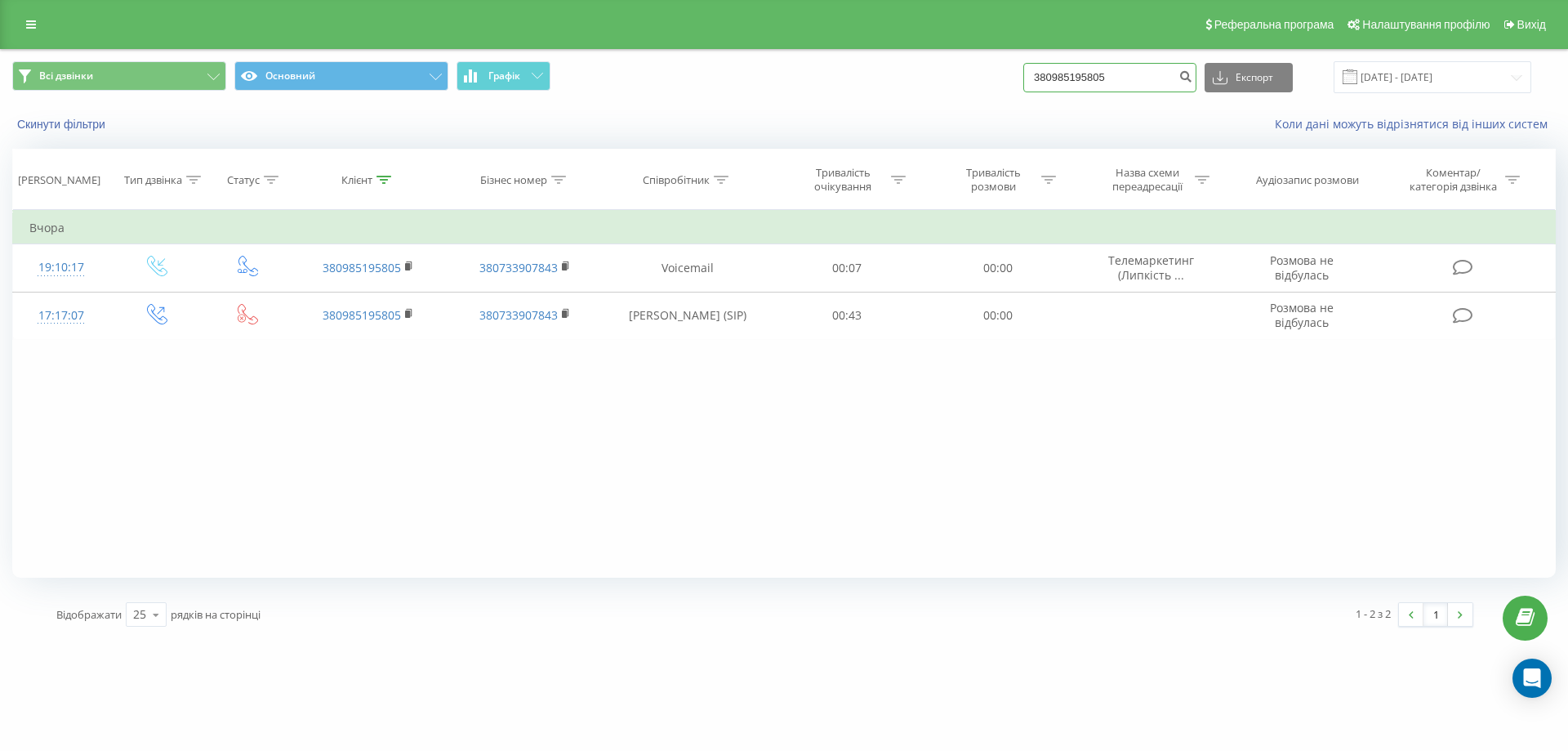
drag, startPoint x: 1135, startPoint y: 80, endPoint x: 962, endPoint y: 83, distance: 173.0
click at [962, 83] on div "Всі дзвінки Основний Графік 380985195805 Експорт .csv .xls .xlsx 23.06.2025 - 2…" at bounding box center [784, 76] width 1543 height 32
paste input "380983380658"
type input "380983380658"
click at [1192, 75] on icon "submit" at bounding box center [1185, 75] width 14 height 10
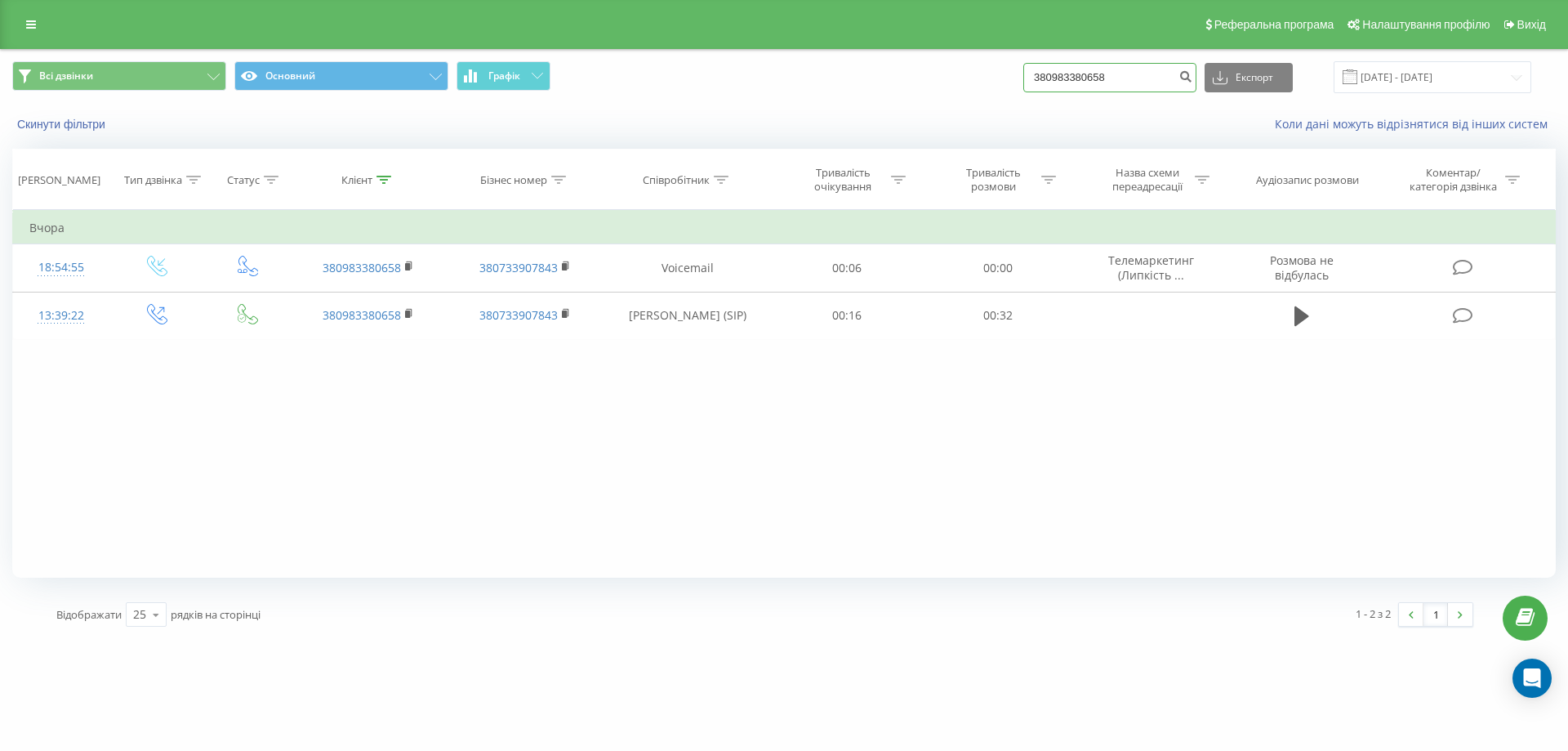
drag, startPoint x: 1156, startPoint y: 76, endPoint x: 909, endPoint y: 103, distance: 248.5
click at [909, 103] on div "Всі дзвінки Основний Графік 380983380658 Експорт .csv .xls .xlsx [DATE] - [DATE]" at bounding box center [784, 76] width 1566 height 55
paste input "380972552020"
type input "380972552020"
click at [1193, 80] on button "submit" at bounding box center [1185, 77] width 22 height 29
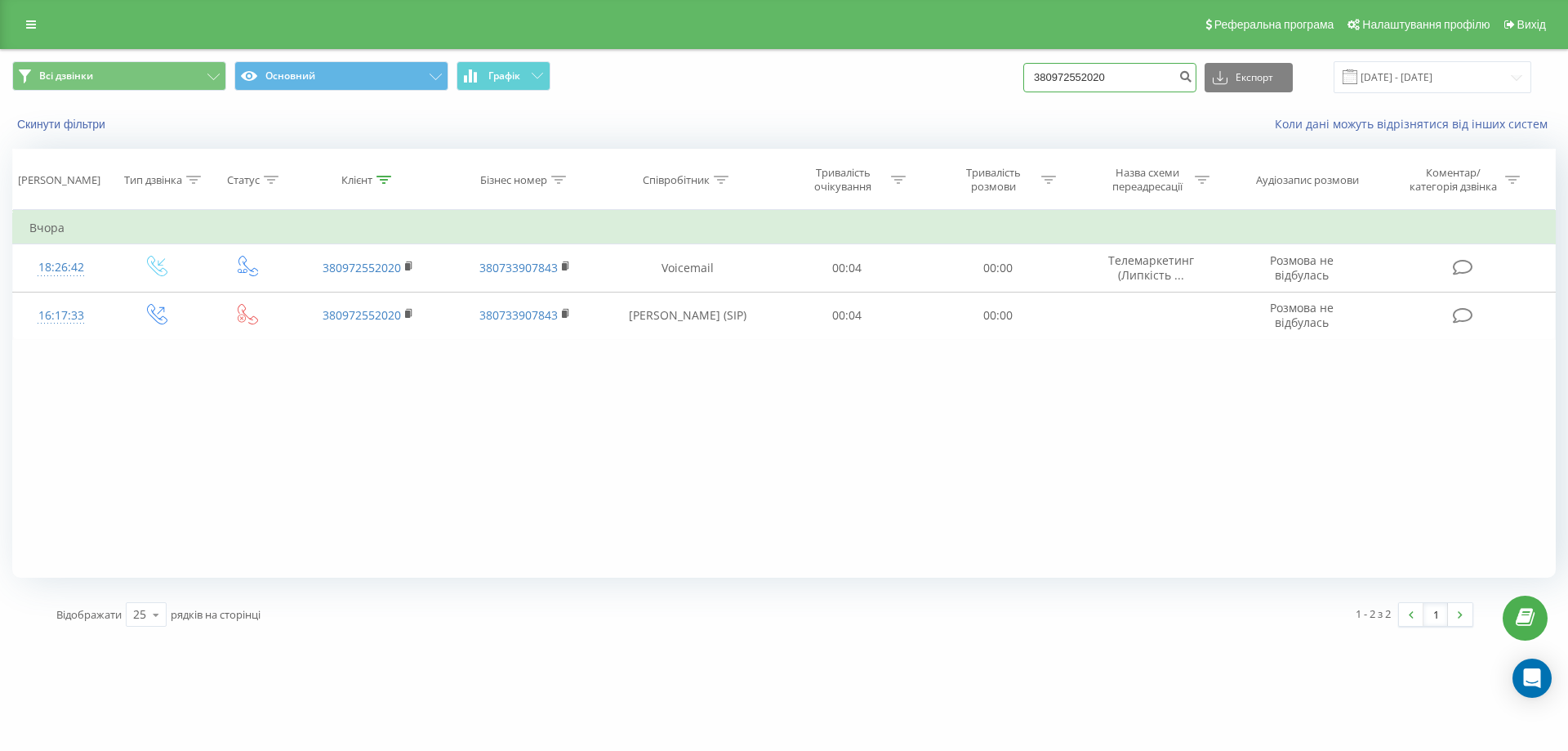
drag, startPoint x: 1145, startPoint y: 71, endPoint x: 995, endPoint y: 69, distance: 150.0
click at [995, 69] on div "Всі дзвінки Основний Графік 380972552020 Експорт .csv .xls .xlsx 23.06.2025 - 2…" at bounding box center [784, 76] width 1543 height 32
paste input "380930043868"
type input "380930043868"
click at [1194, 78] on button "submit" at bounding box center [1185, 77] width 22 height 29
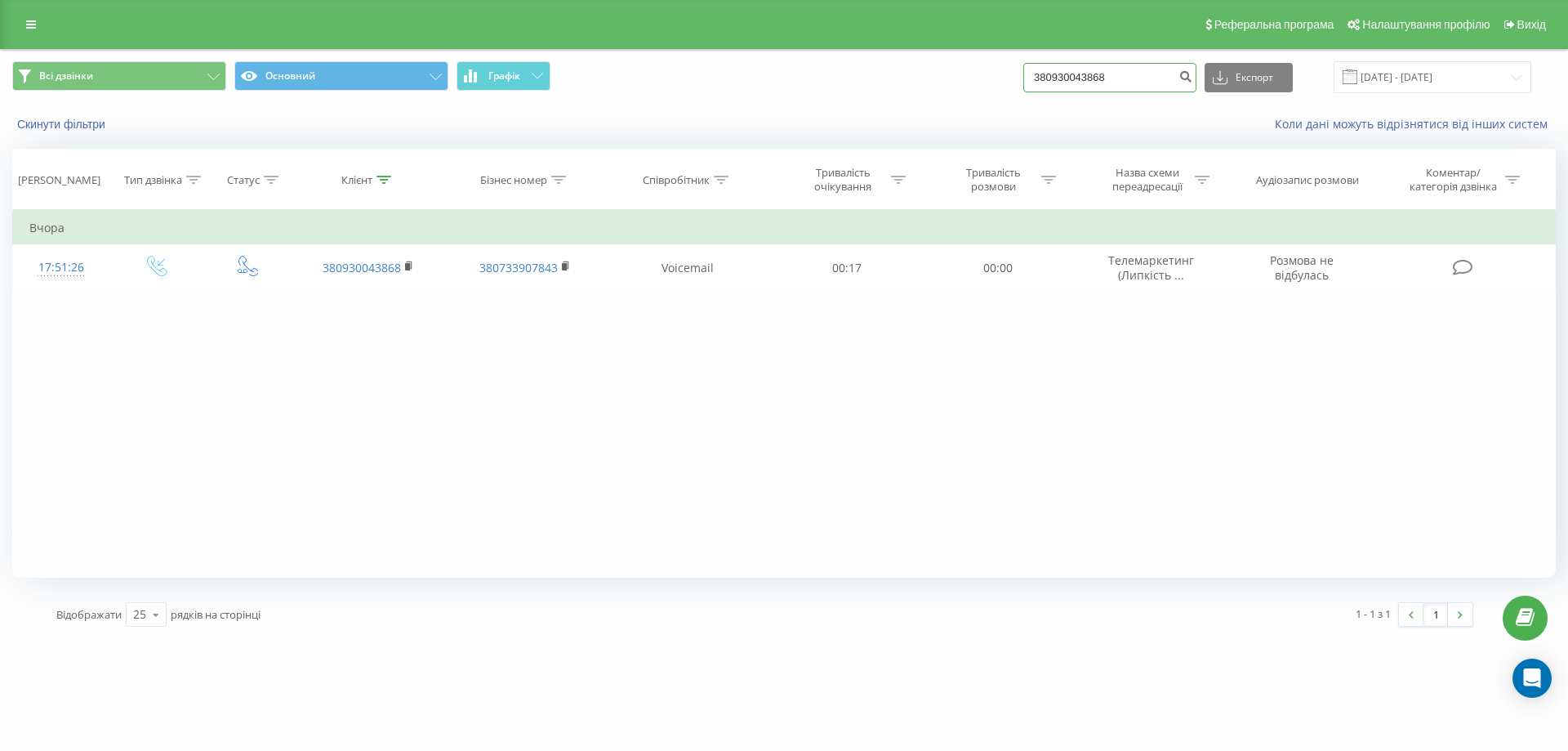
drag, startPoint x: 1151, startPoint y: 91, endPoint x: 962, endPoint y: 61, distance: 191.4
click at [962, 61] on div "Всі дзвінки Основний Графік 380930043868 Експорт .csv .xls .xlsx [DATE] - [DATE]" at bounding box center [784, 76] width 1543 height 32
paste input "380973185024"
type input "380973185024"
click at [1192, 71] on icon "submit" at bounding box center [1185, 75] width 14 height 10
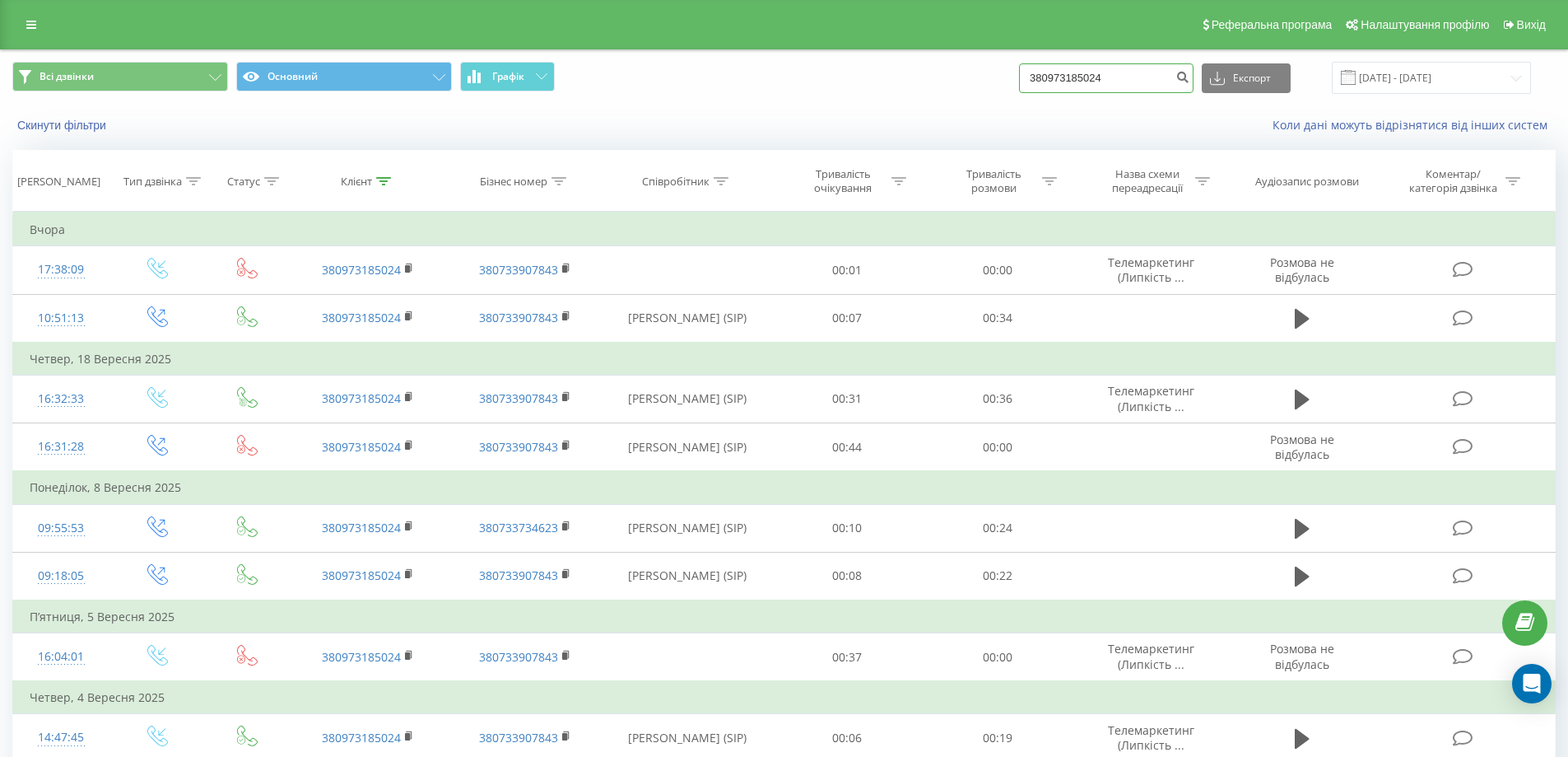
drag, startPoint x: 1152, startPoint y: 91, endPoint x: 917, endPoint y: 132, distance: 238.5
click at [917, 132] on div "Всі дзвінки Основний Графік 380973185024 Експорт .csv .xls .xlsx 23.06.2025 - 2…" at bounding box center [784, 97] width 1566 height 95
click at [1103, 83] on input at bounding box center [1106, 78] width 175 height 29
type input "0975523658"
click at [1190, 77] on icon "submit" at bounding box center [1182, 75] width 14 height 10
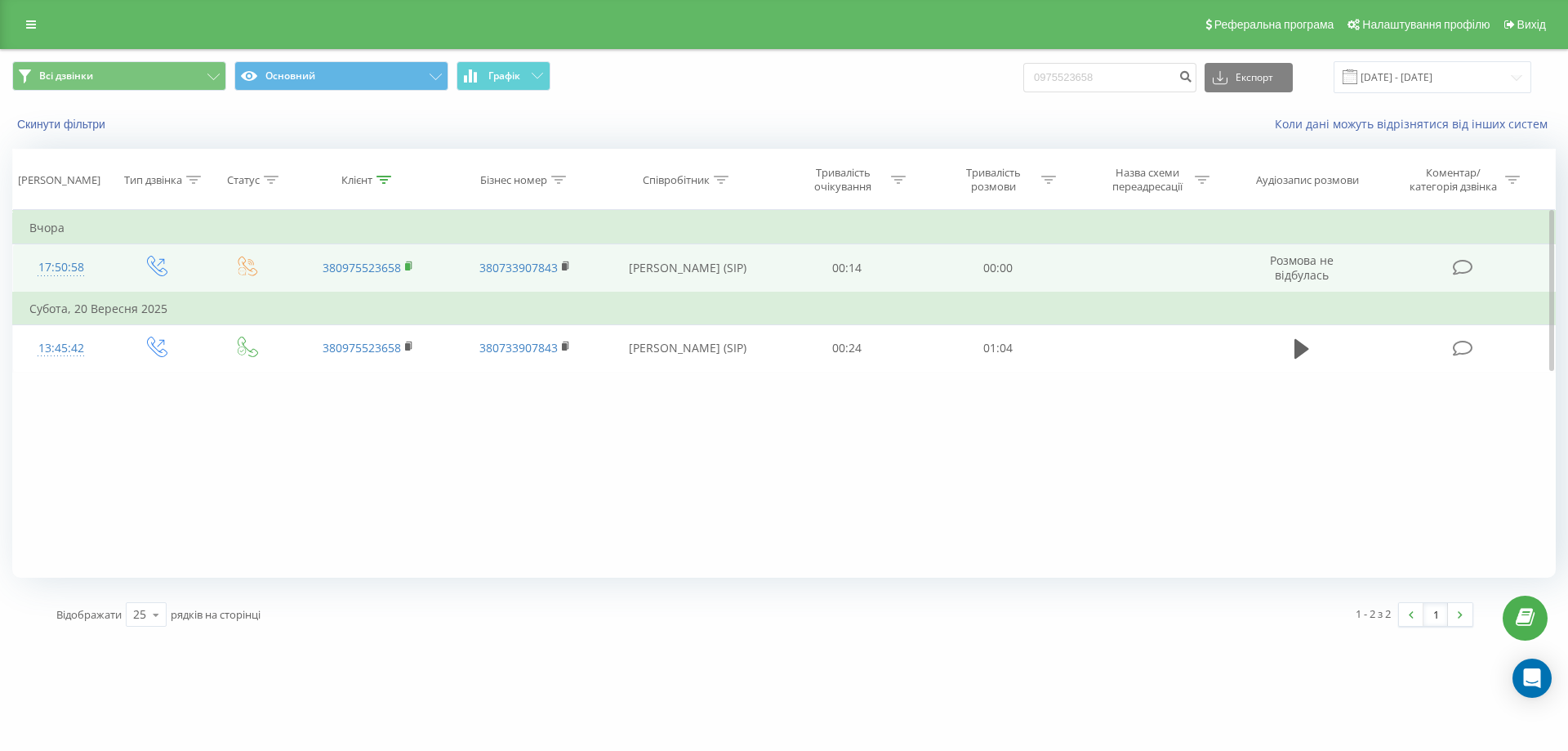
click at [406, 265] on rect at bounding box center [407, 267] width 5 height 8
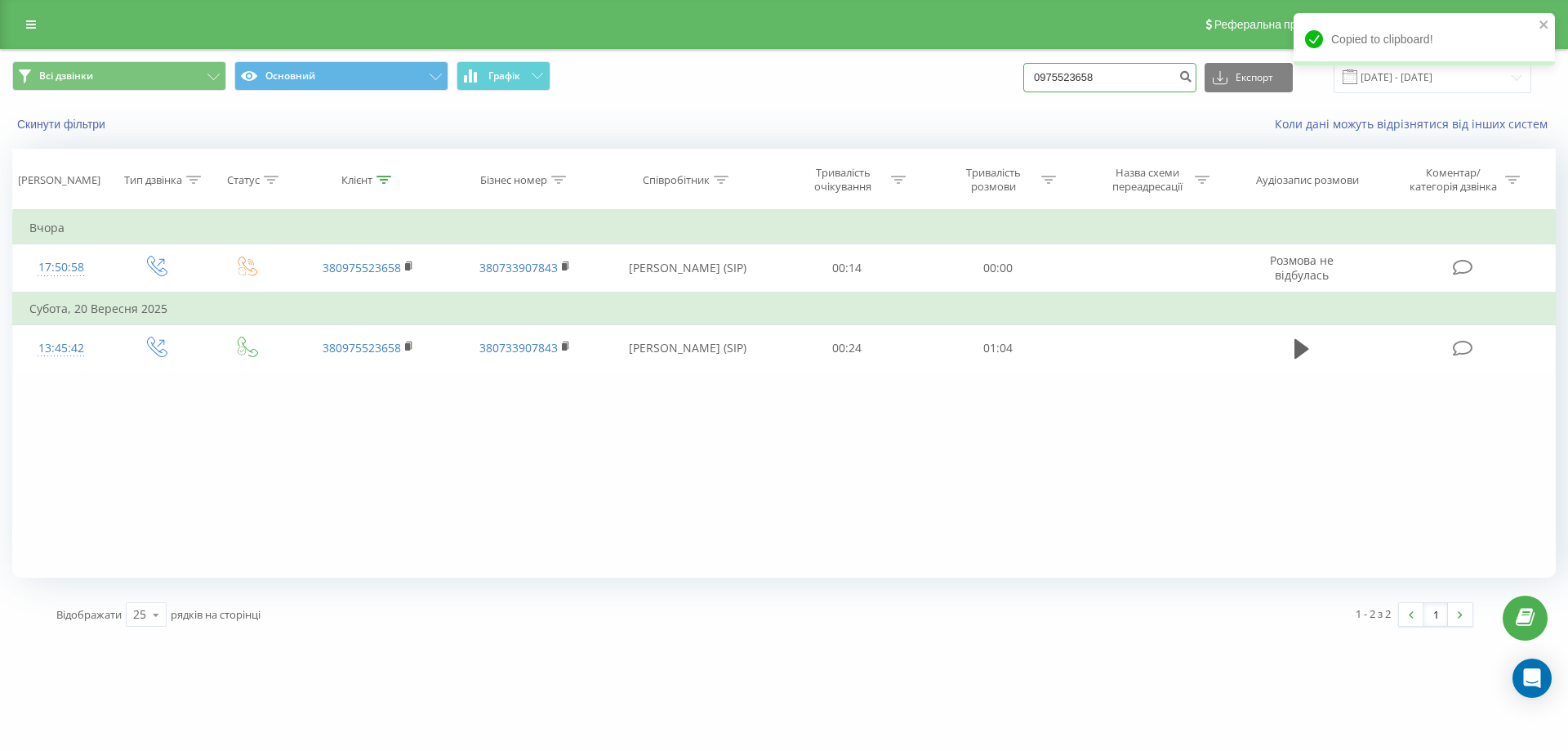
drag, startPoint x: 1127, startPoint y: 86, endPoint x: 925, endPoint y: 73, distance: 202.4
click at [925, 73] on div "Всі дзвінки Основний Графік 0975523658 Експорт .csv .xls .xlsx [DATE] - [DATE]" at bounding box center [784, 76] width 1543 height 32
paste input "380938270255"
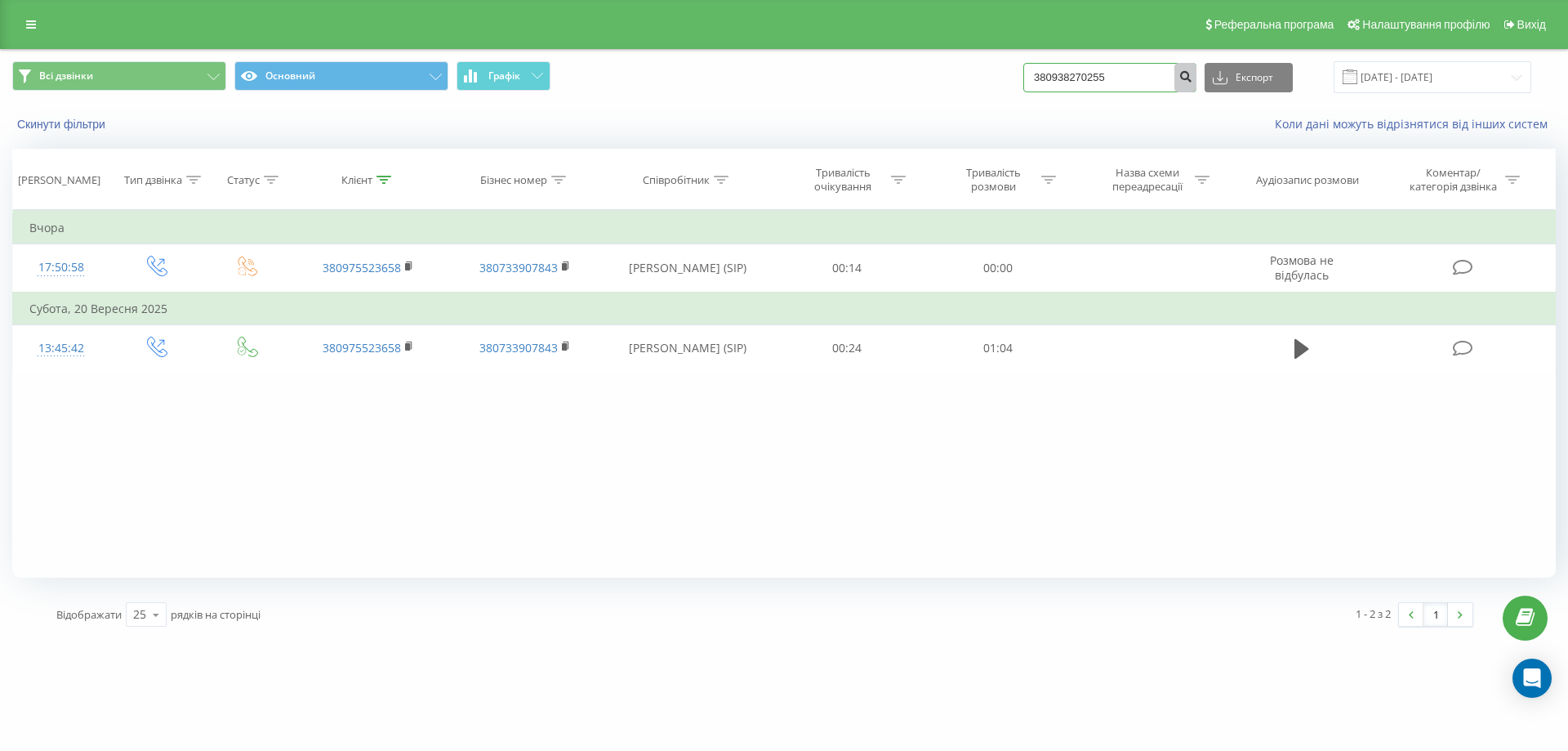
type input "380938270255"
click at [1192, 75] on icon "submit" at bounding box center [1185, 75] width 14 height 10
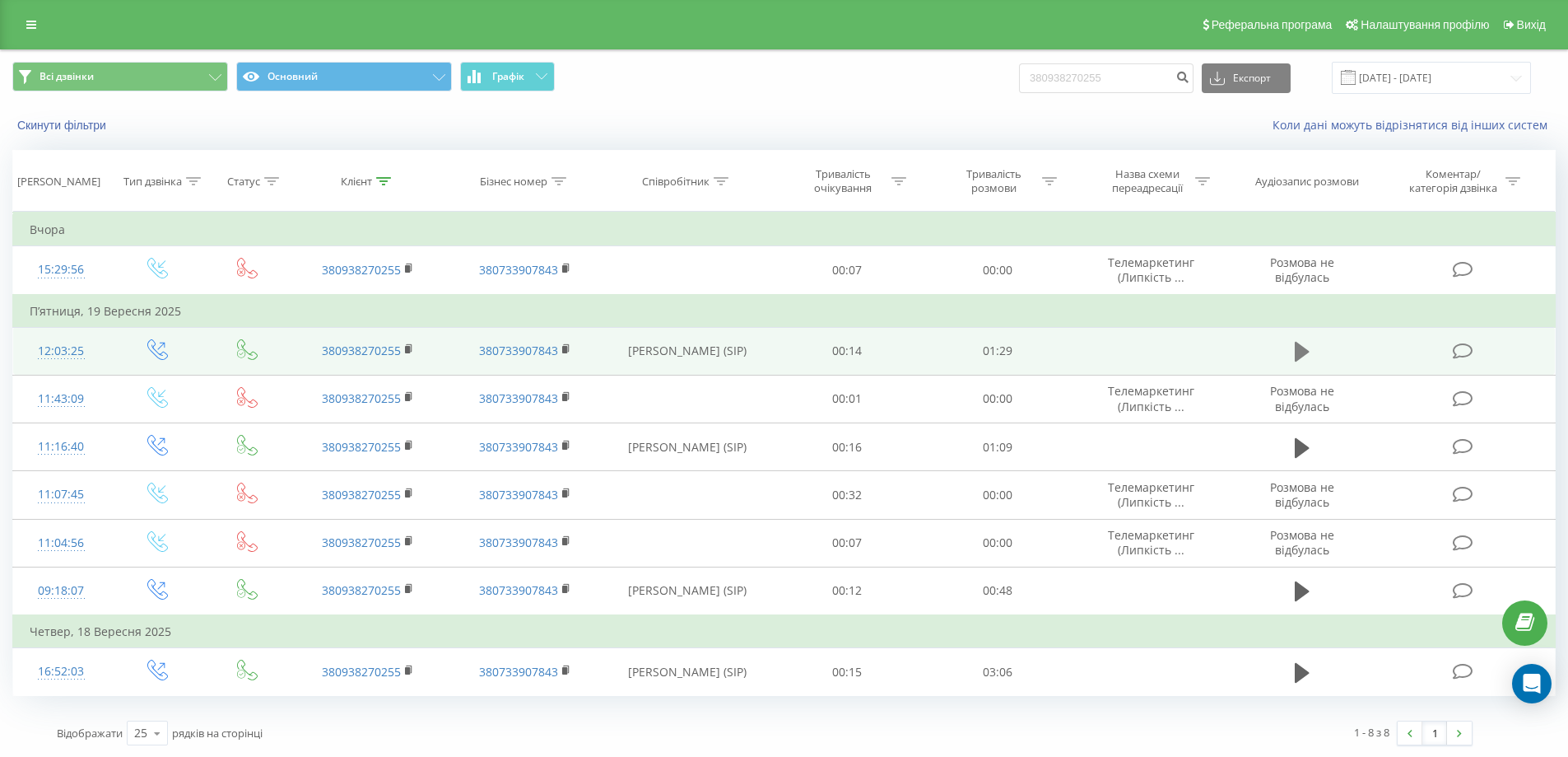
click at [1302, 351] on icon at bounding box center [1302, 351] width 15 height 20
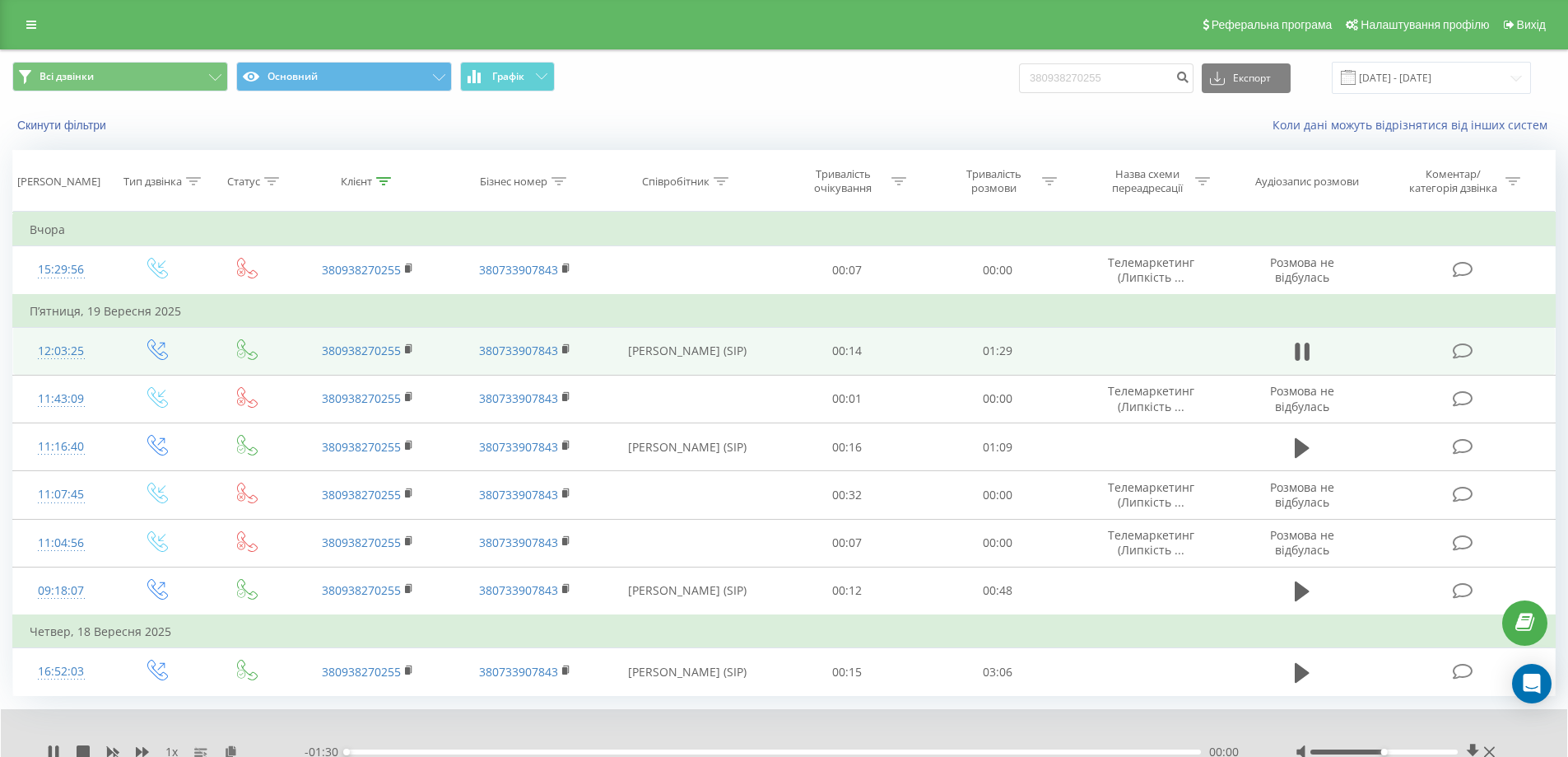
scroll to position [64, 0]
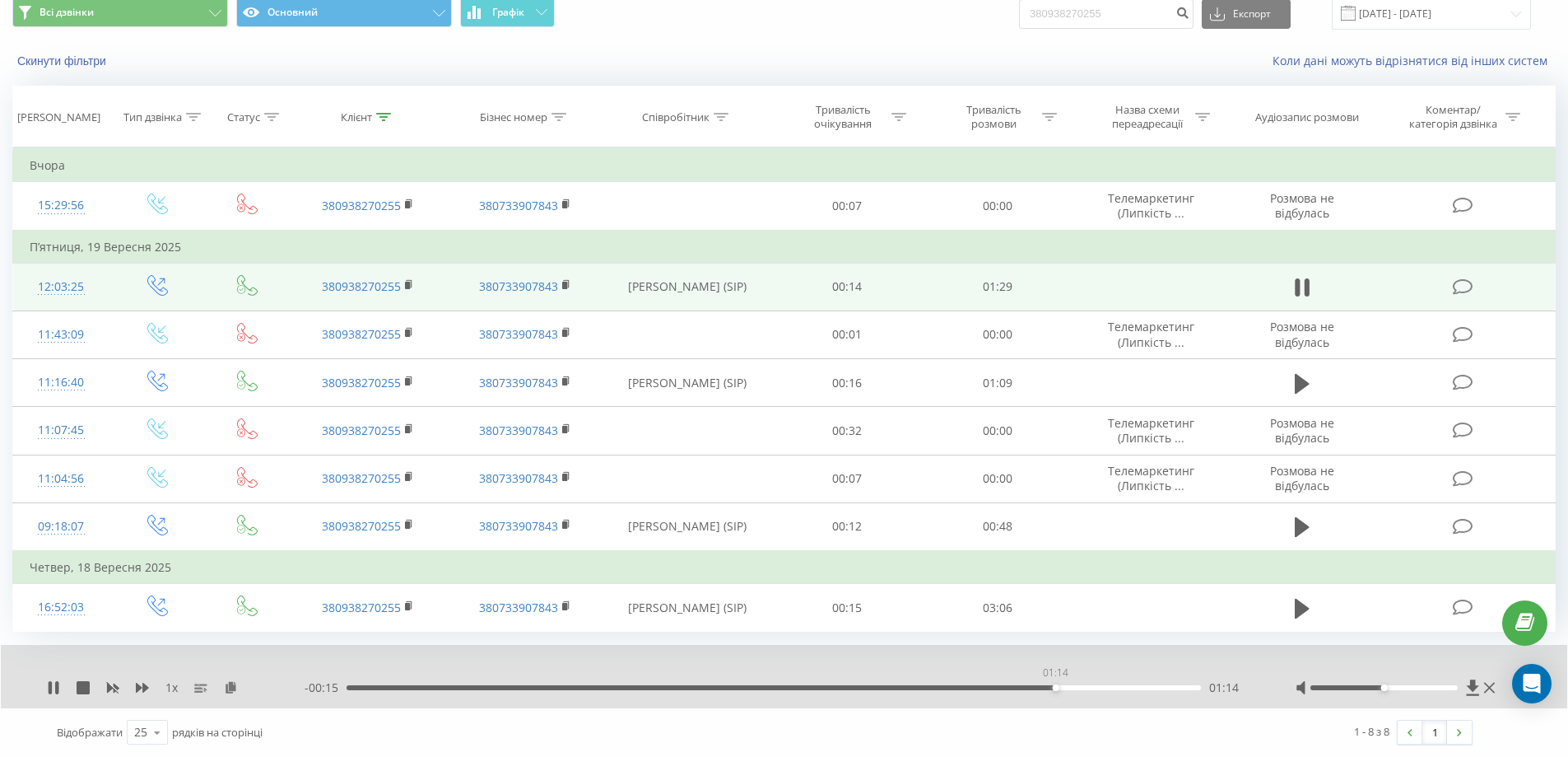
click at [1055, 689] on div "01:14" at bounding box center [773, 687] width 854 height 5
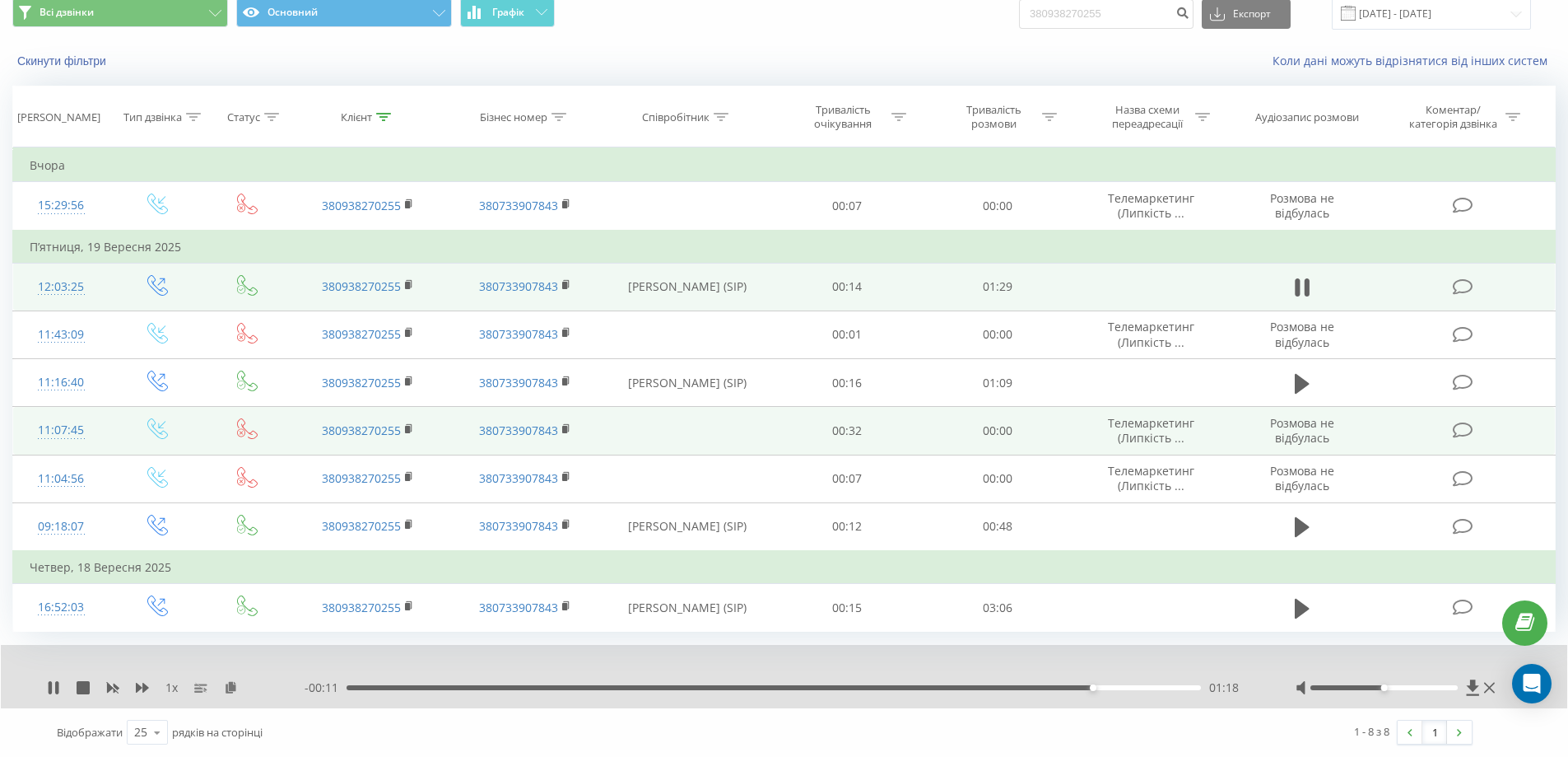
scroll to position [0, 0]
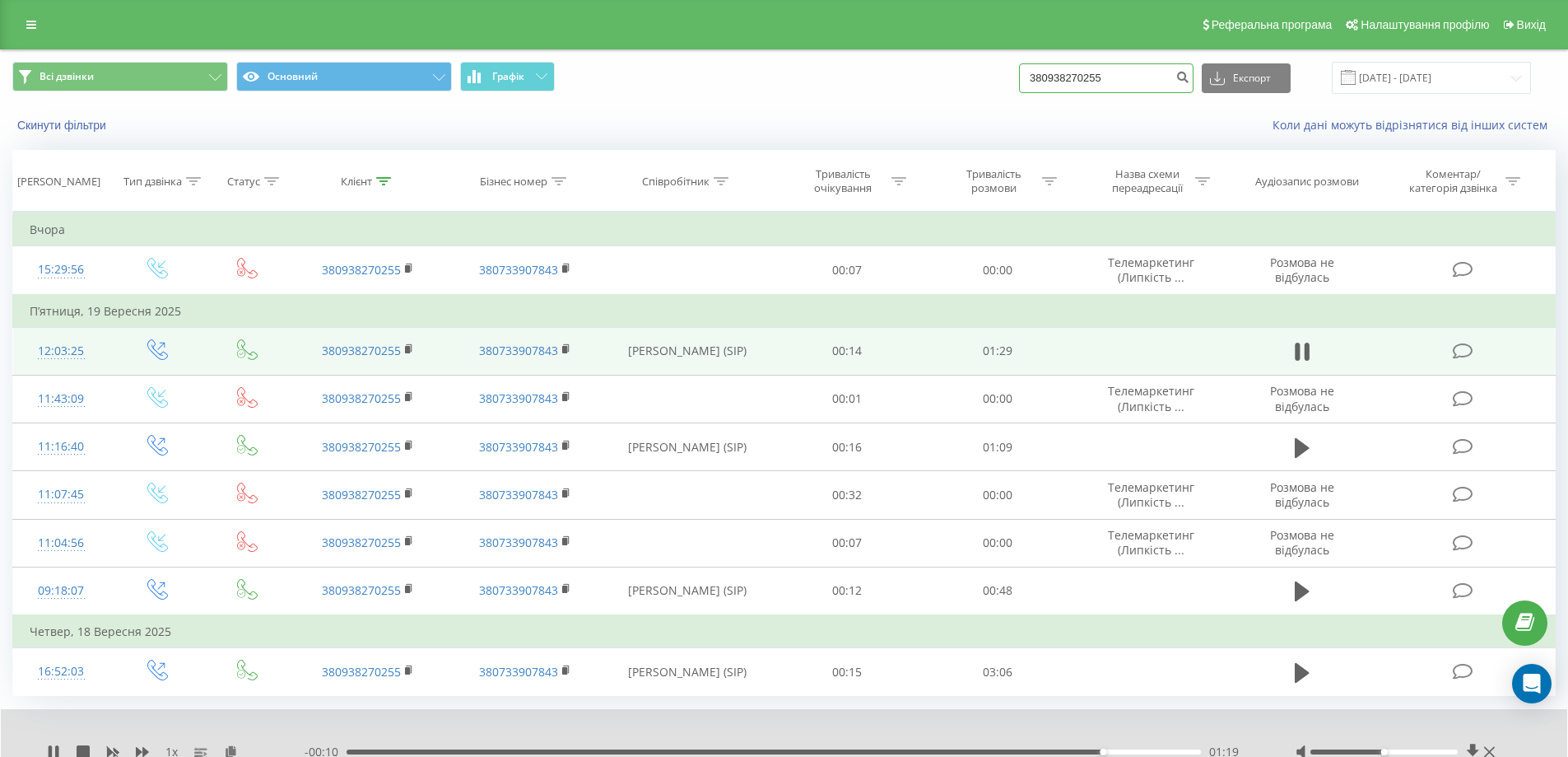
drag, startPoint x: 1151, startPoint y: 82, endPoint x: 931, endPoint y: 97, distance: 220.5
click at [931, 97] on div "Всі дзвінки Основний Графік 380938270255 Експорт .csv .xls .xlsx 23.06.2025 - 2…" at bounding box center [784, 77] width 1566 height 56
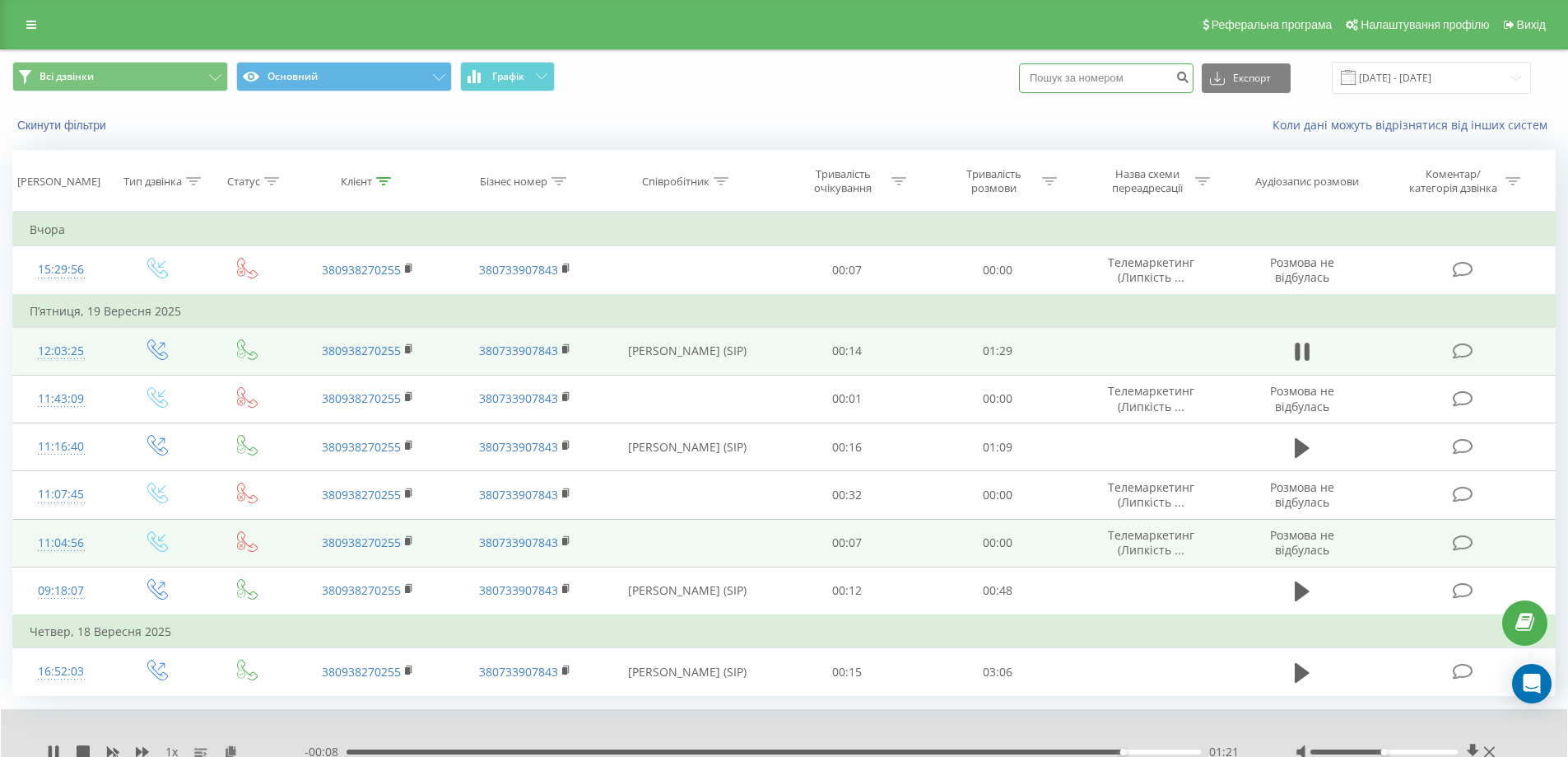
scroll to position [64, 0]
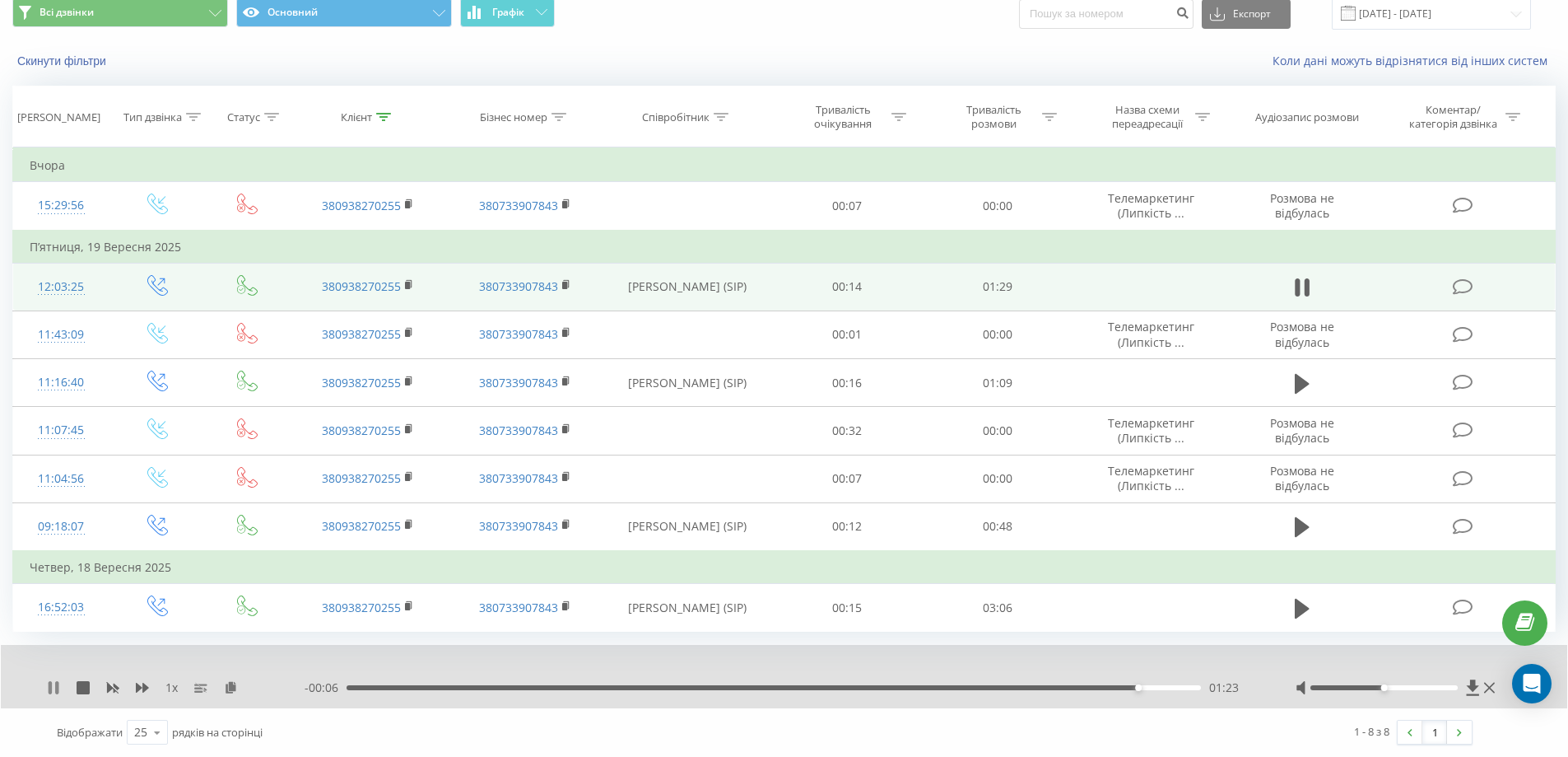
click at [49, 687] on icon at bounding box center [50, 688] width 3 height 14
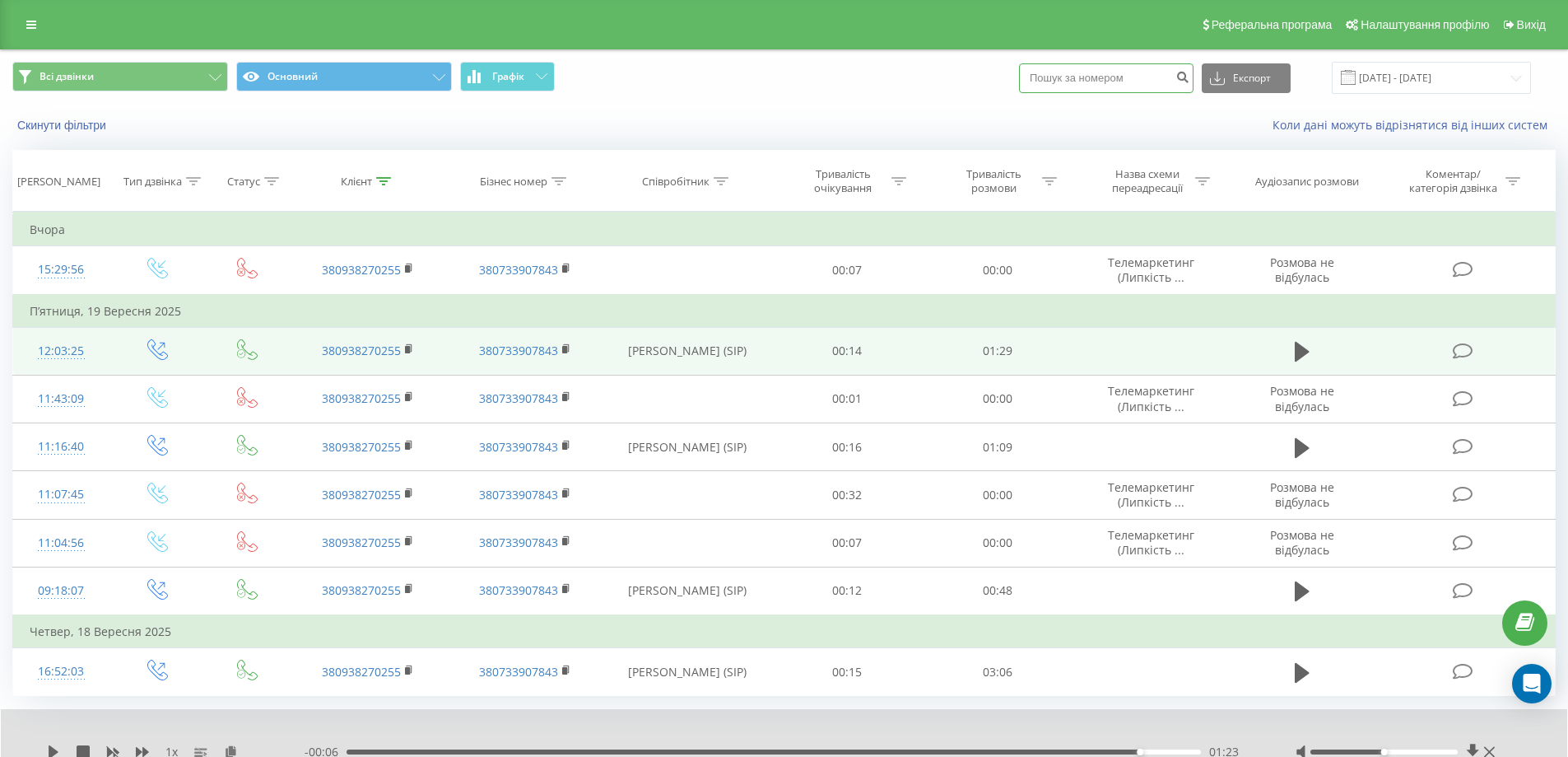
paste input "380663170095"
type input "380663170095"
click at [1190, 74] on icon "submit" at bounding box center [1182, 75] width 14 height 10
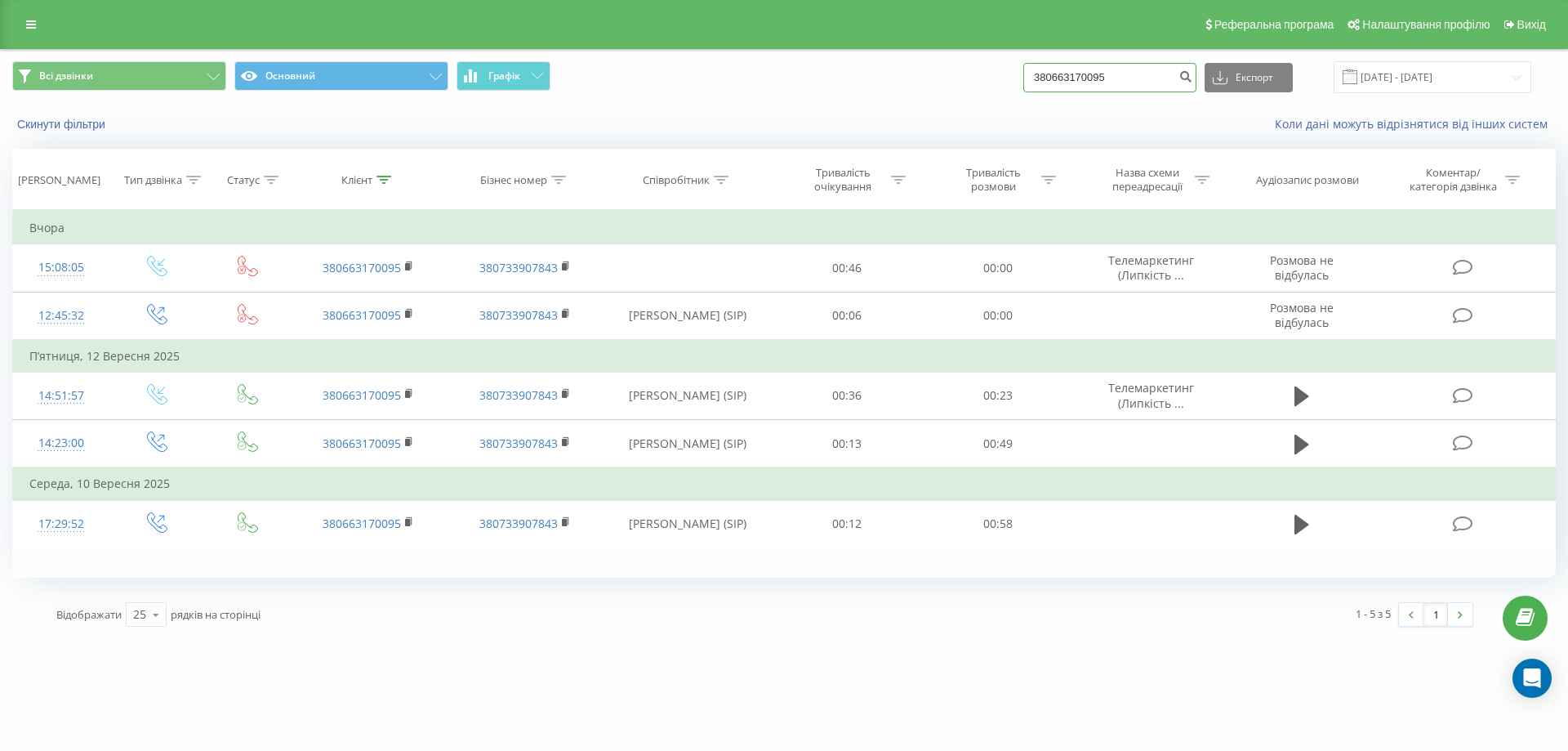
drag, startPoint x: 1138, startPoint y: 75, endPoint x: 902, endPoint y: 78, distance: 236.0
click at [902, 78] on div "Всі дзвінки Основний Графік 380663170095 Експорт .csv .xls .xlsx [DATE] - [DATE]" at bounding box center [784, 76] width 1543 height 32
